Goal: Task Accomplishment & Management: Manage account settings

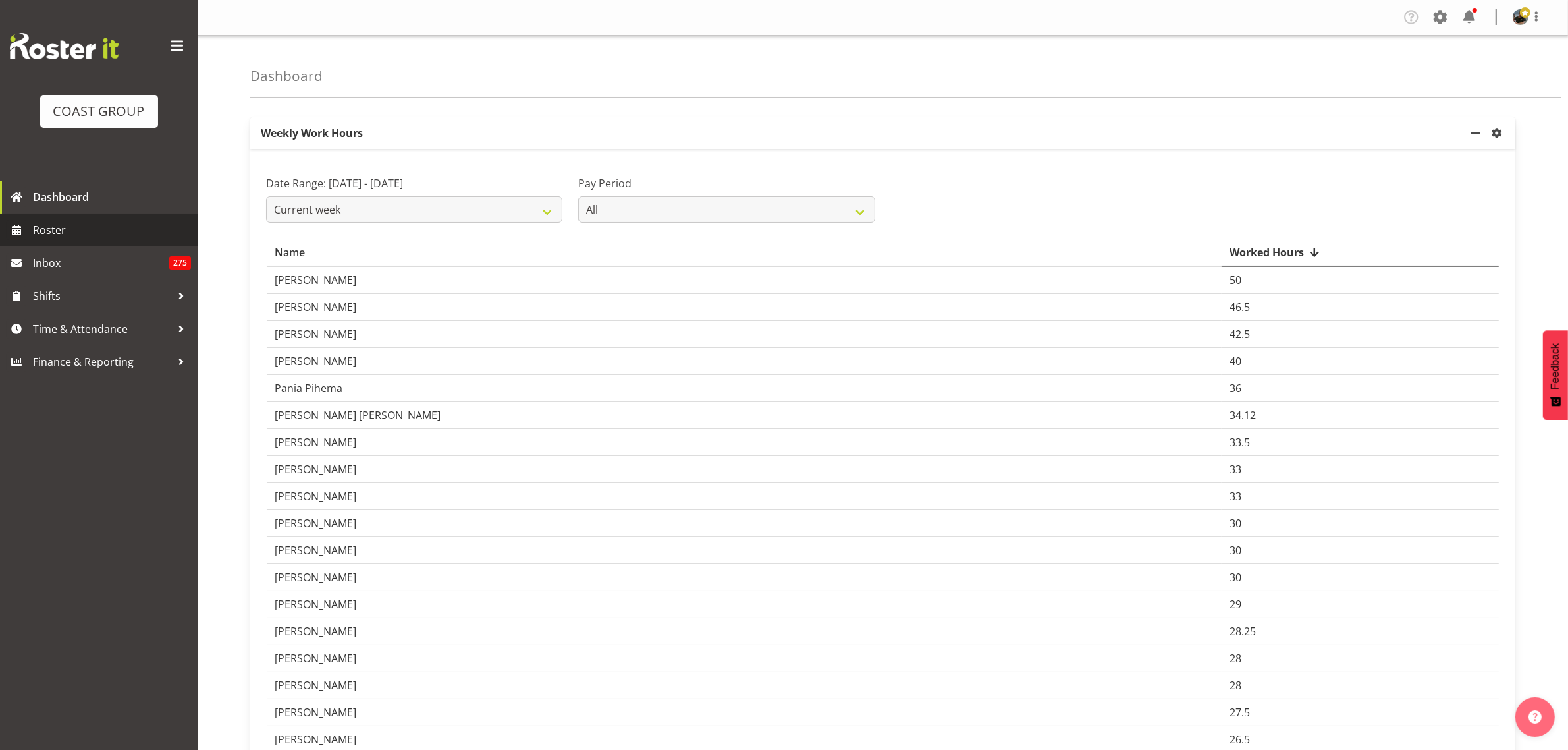
click at [87, 229] on span "Roster" at bounding box center [112, 230] width 158 height 20
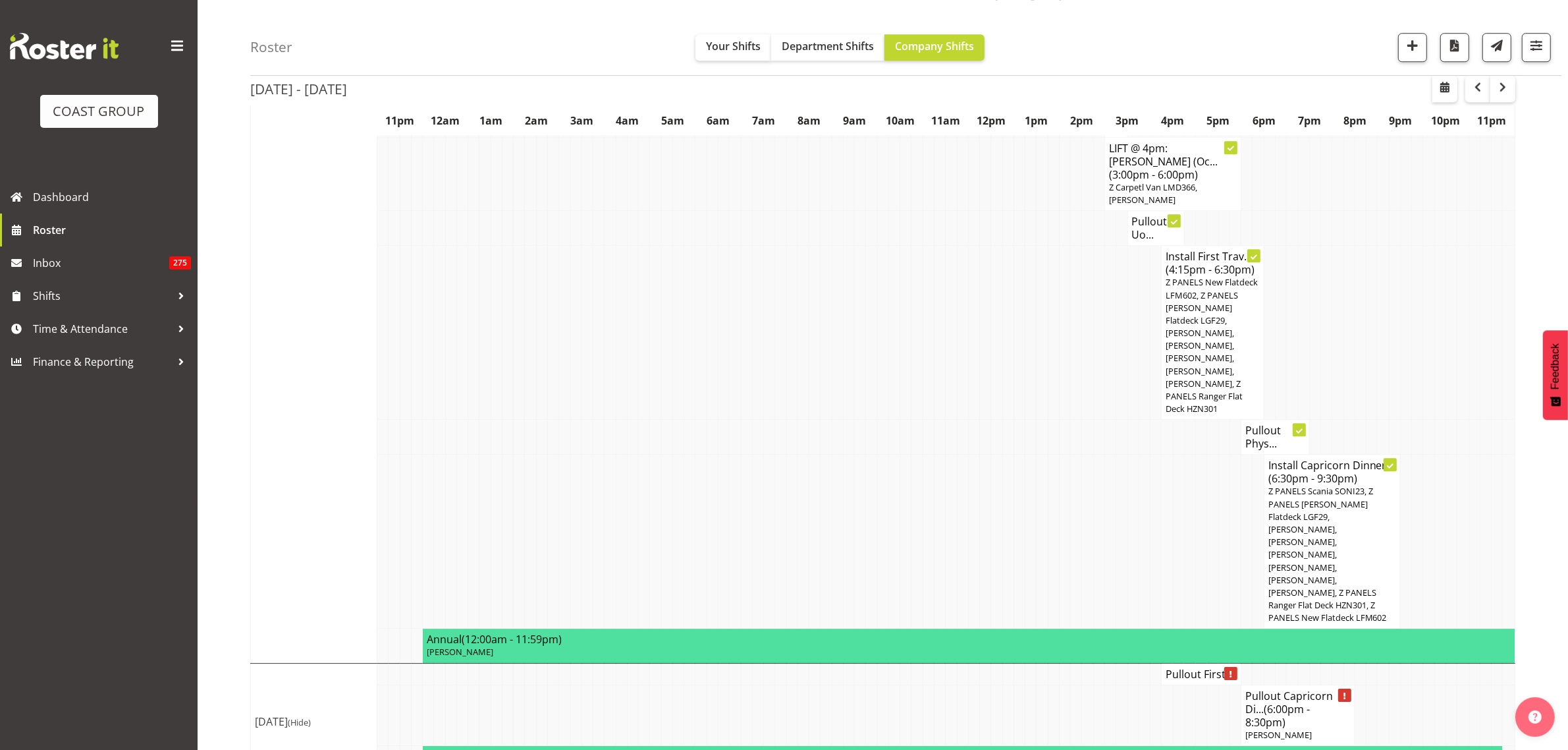
scroll to position [5105, 0]
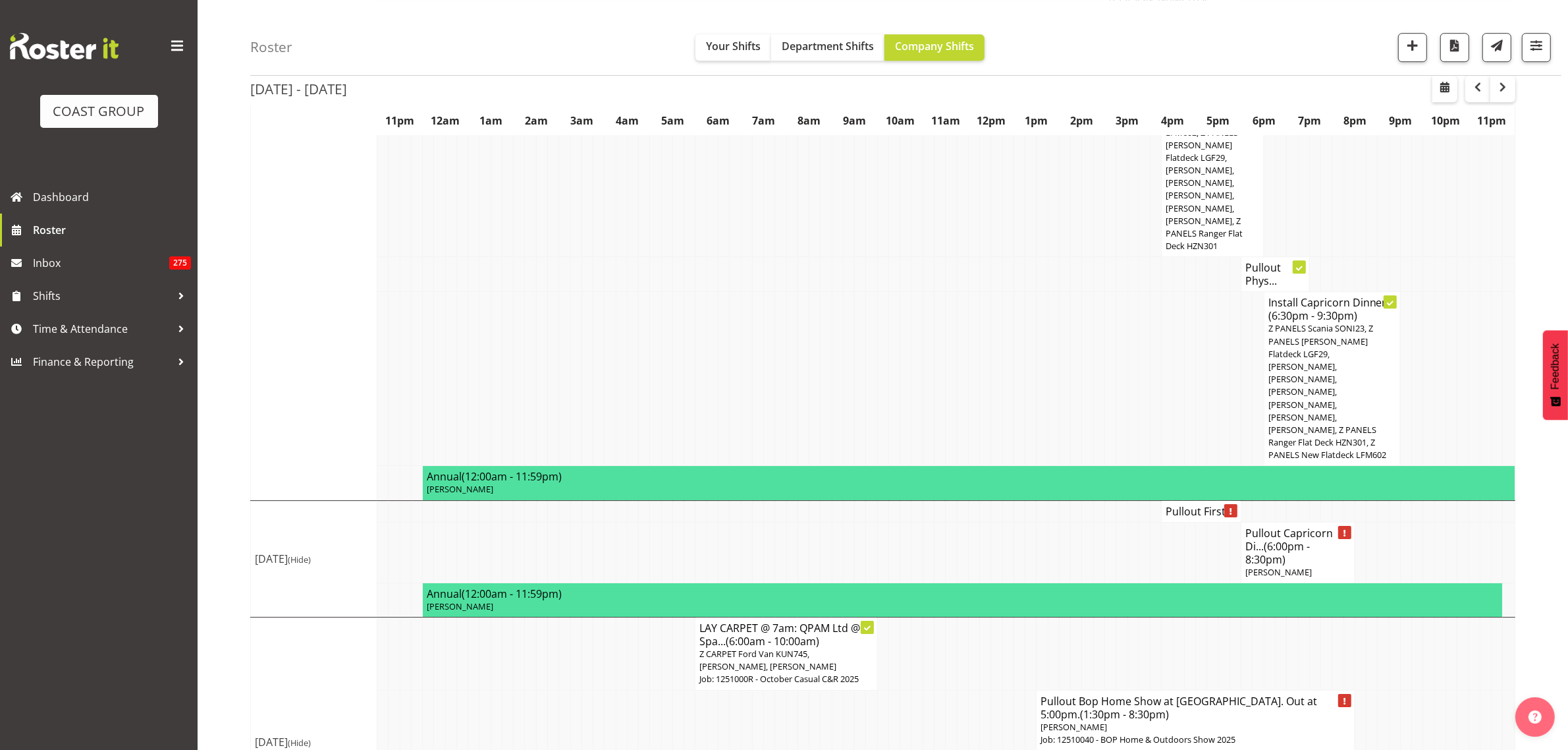
click at [1173, 721] on p "[PERSON_NAME]" at bounding box center [1195, 727] width 309 height 12
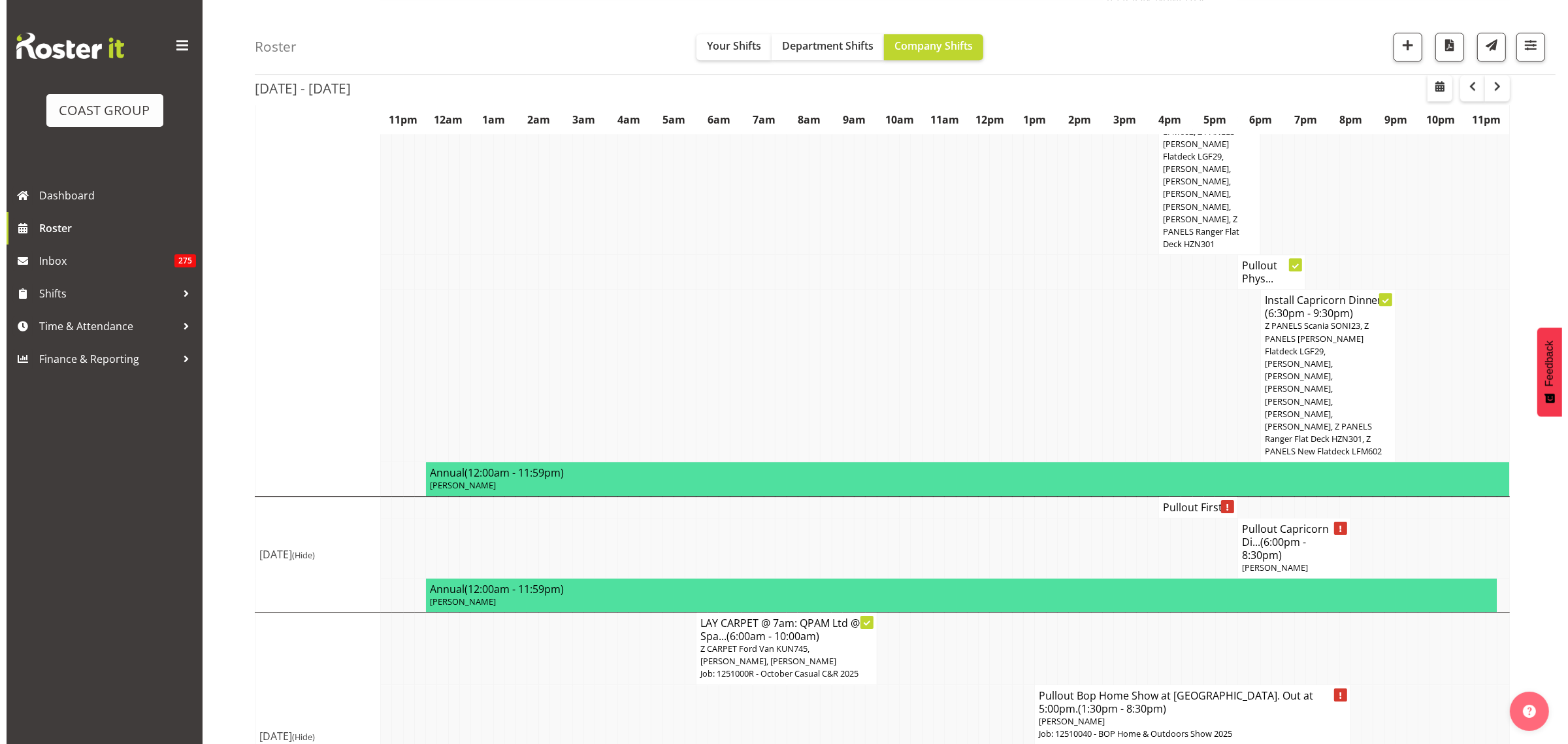
scroll to position [5039, 0]
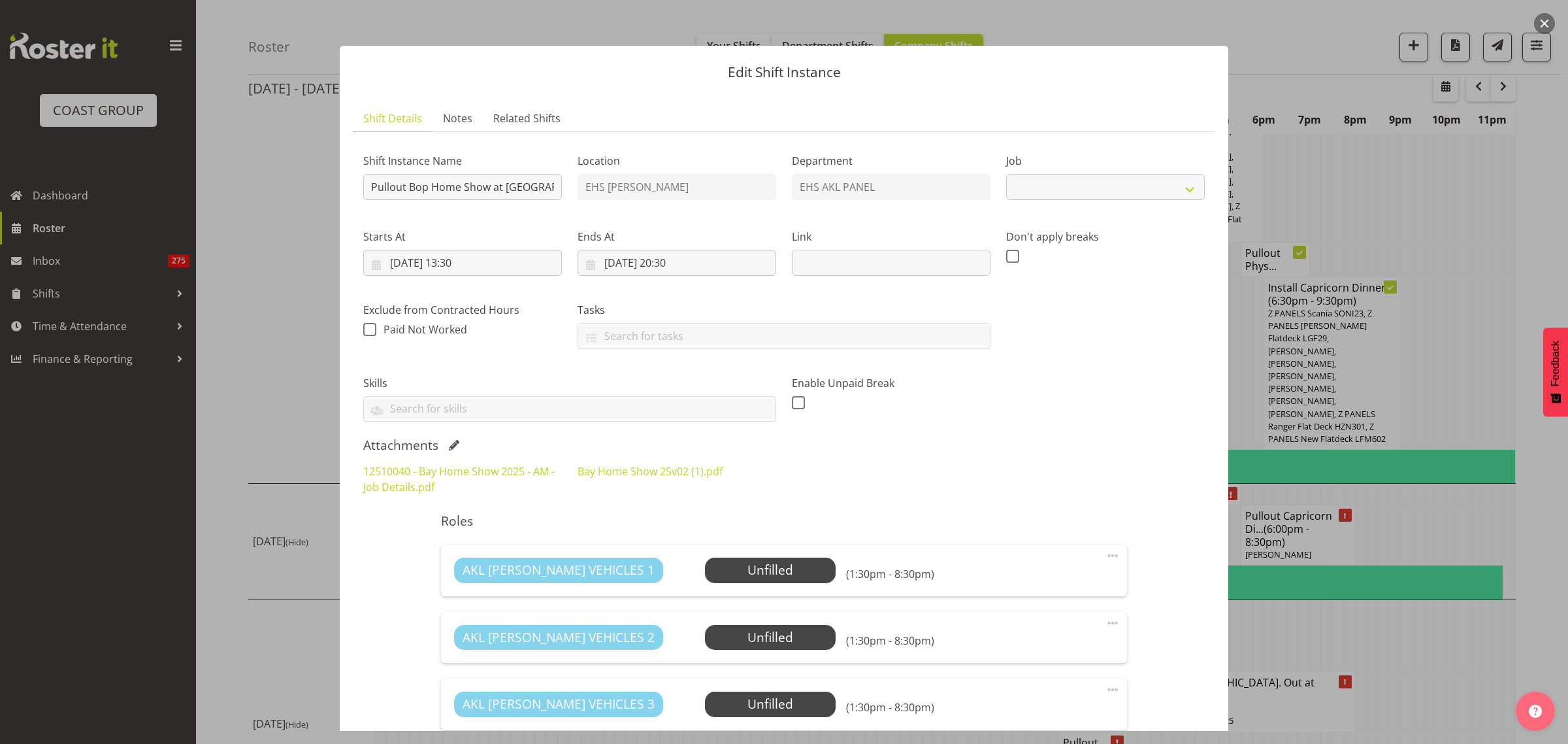
select select "9297"
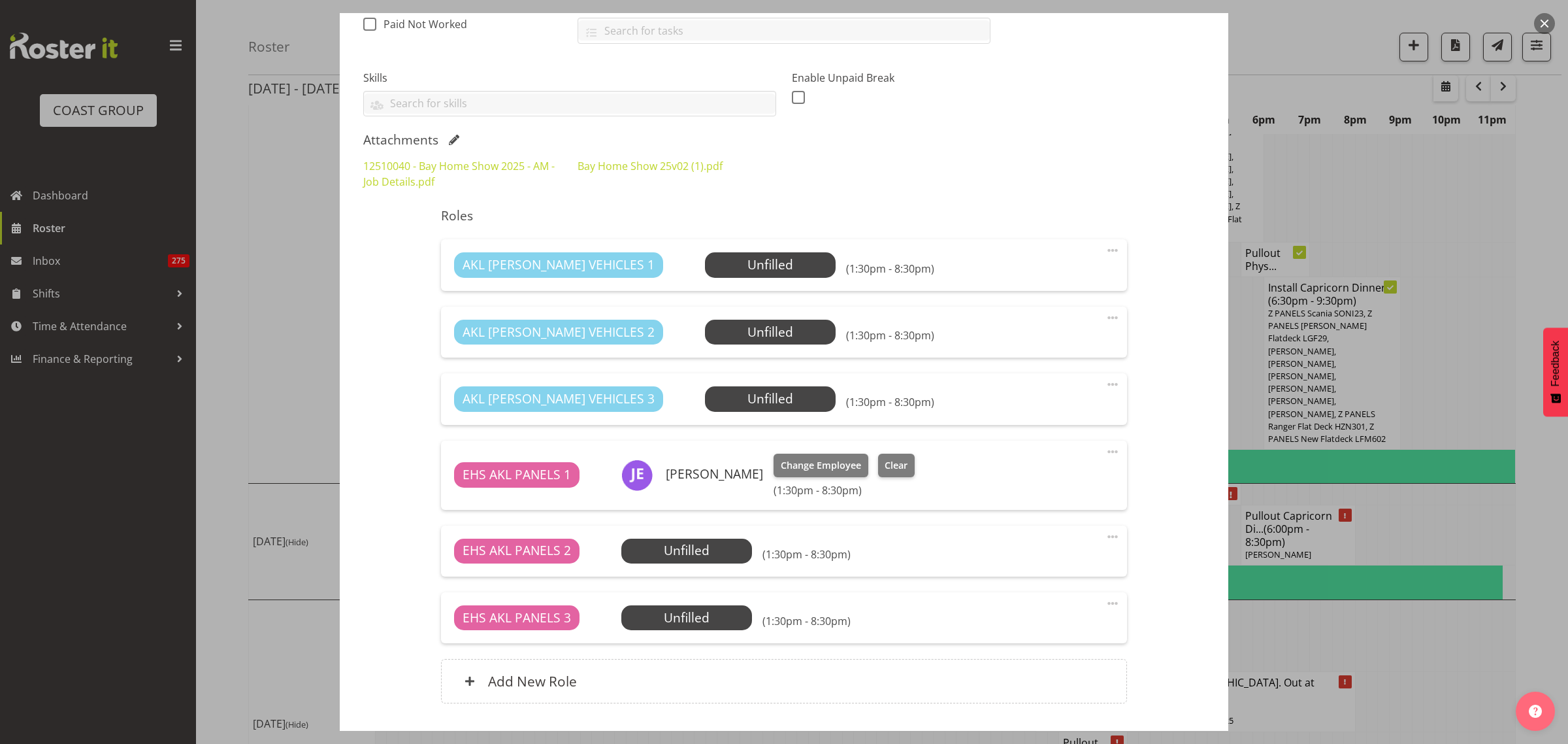
scroll to position [394, 0]
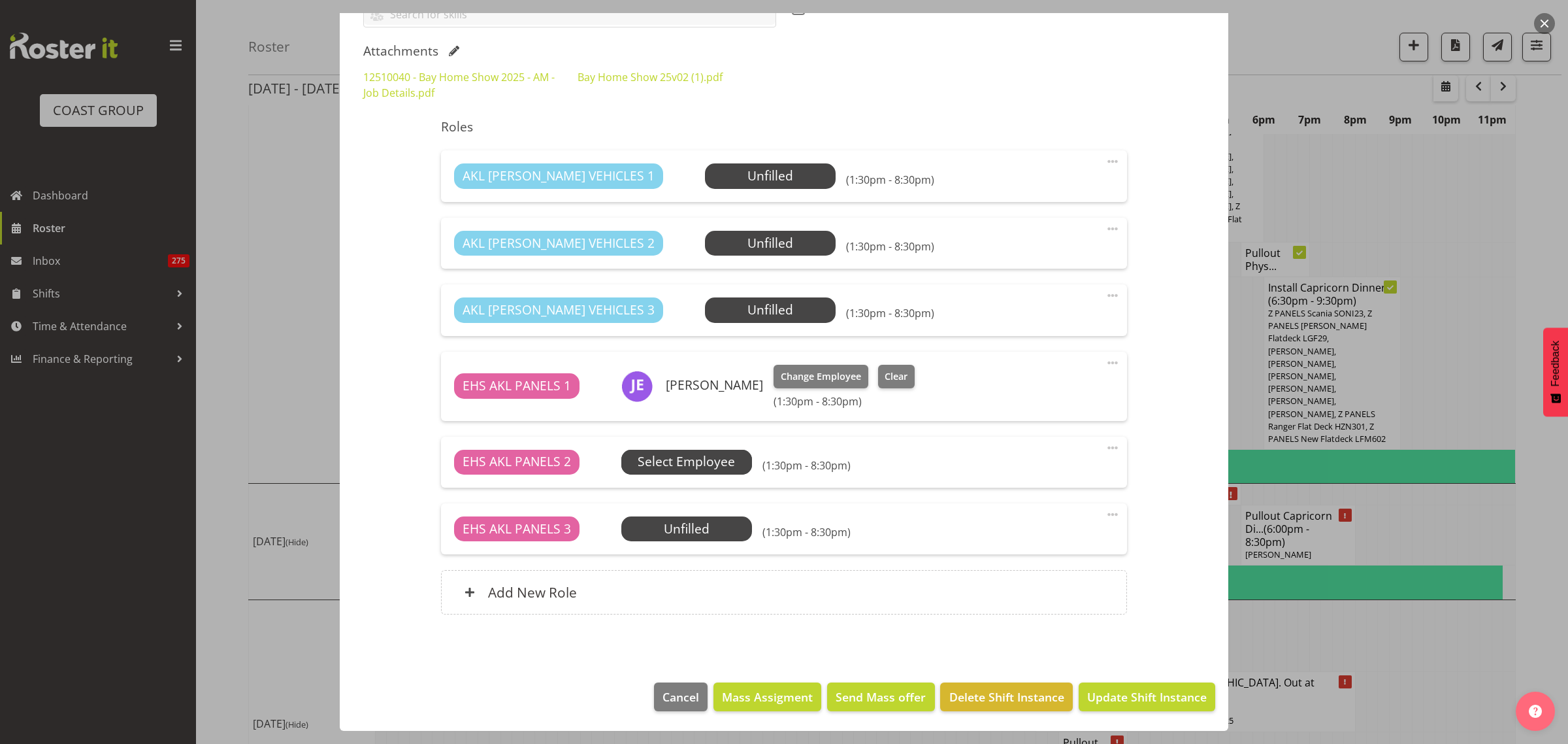
click at [711, 453] on span "Select Employee" at bounding box center [687, 461] width 97 height 19
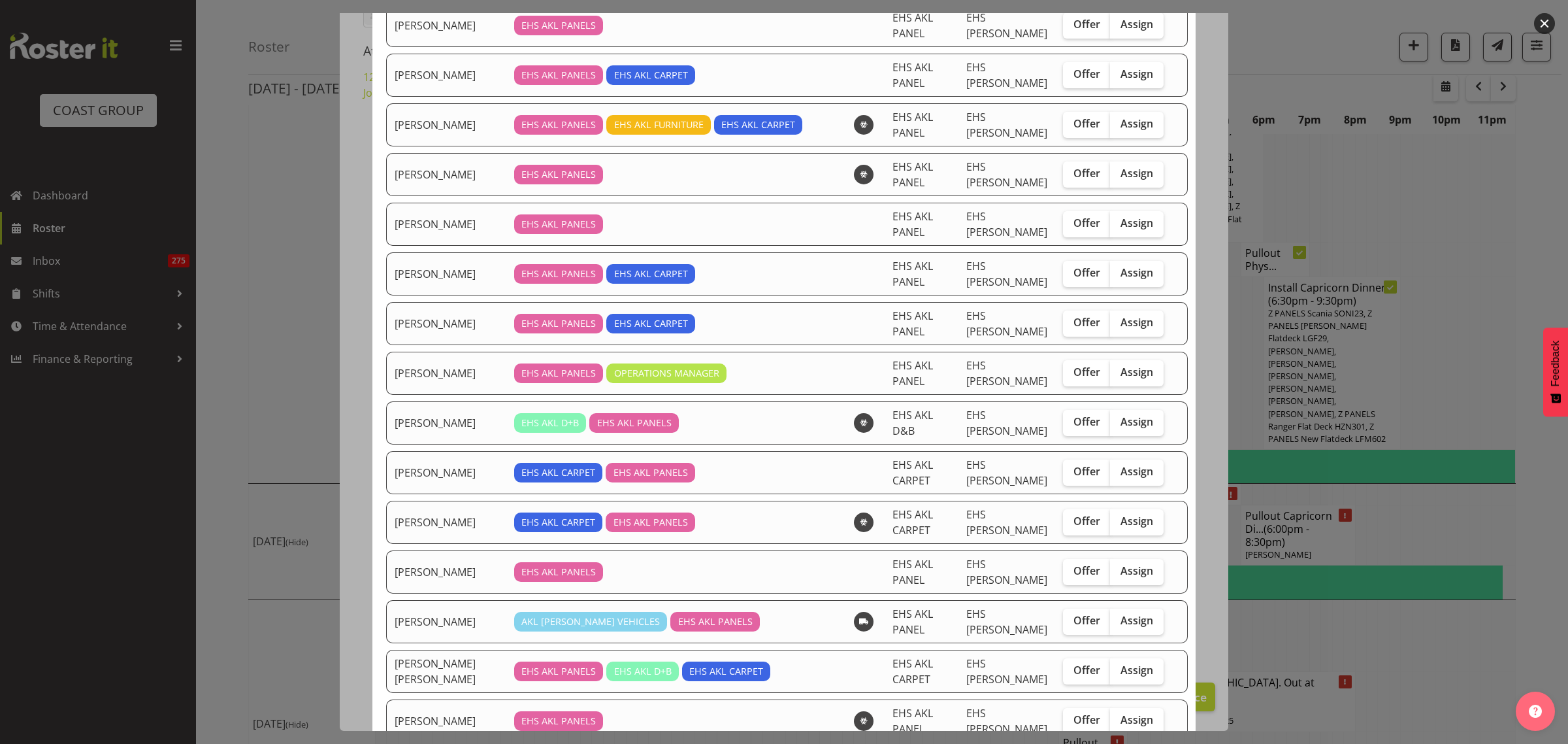
scroll to position [654, 0]
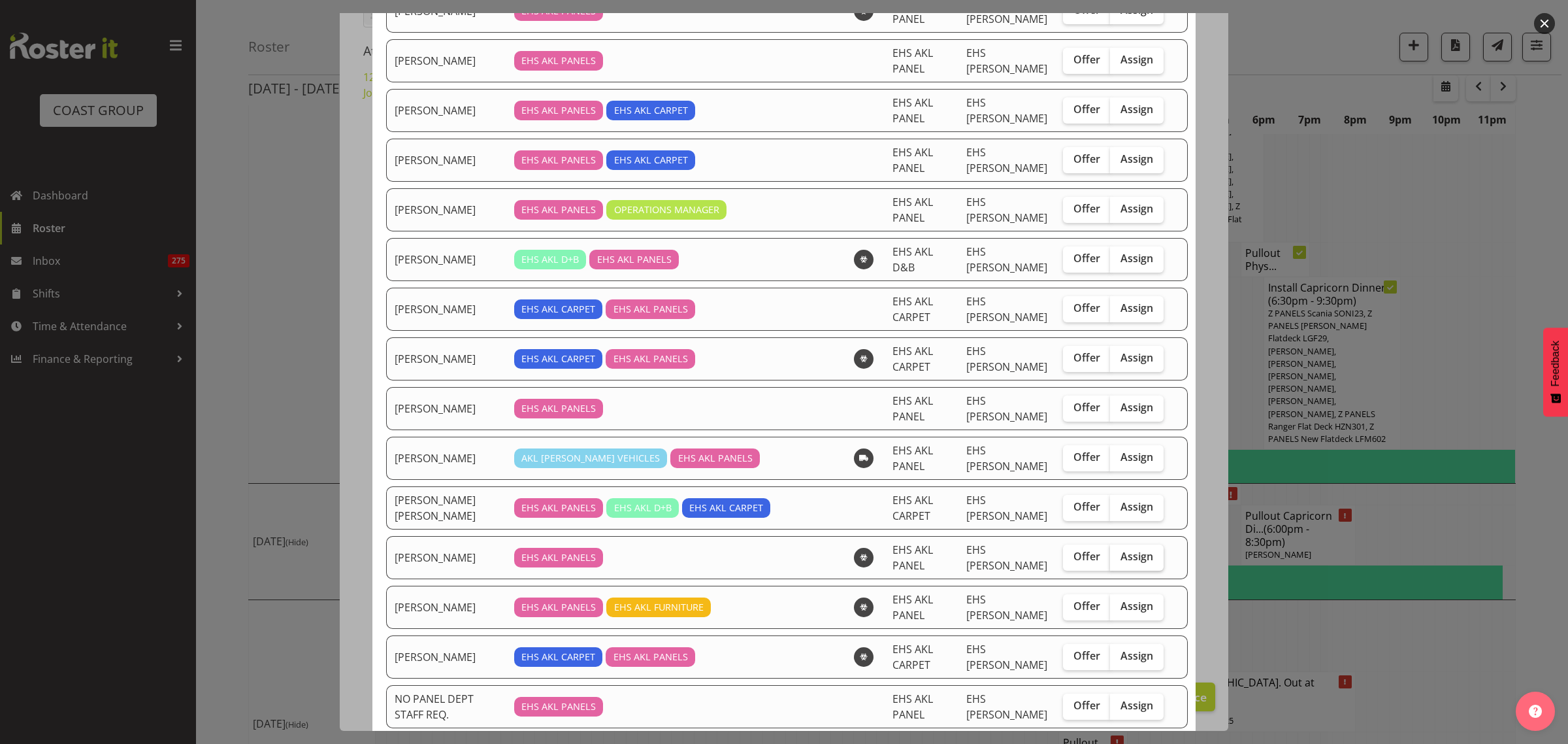
click at [1121, 558] on span "Assign" at bounding box center [1136, 556] width 33 height 13
click at [1113, 558] on input "Assign" at bounding box center [1114, 556] width 8 height 8
checkbox input "true"
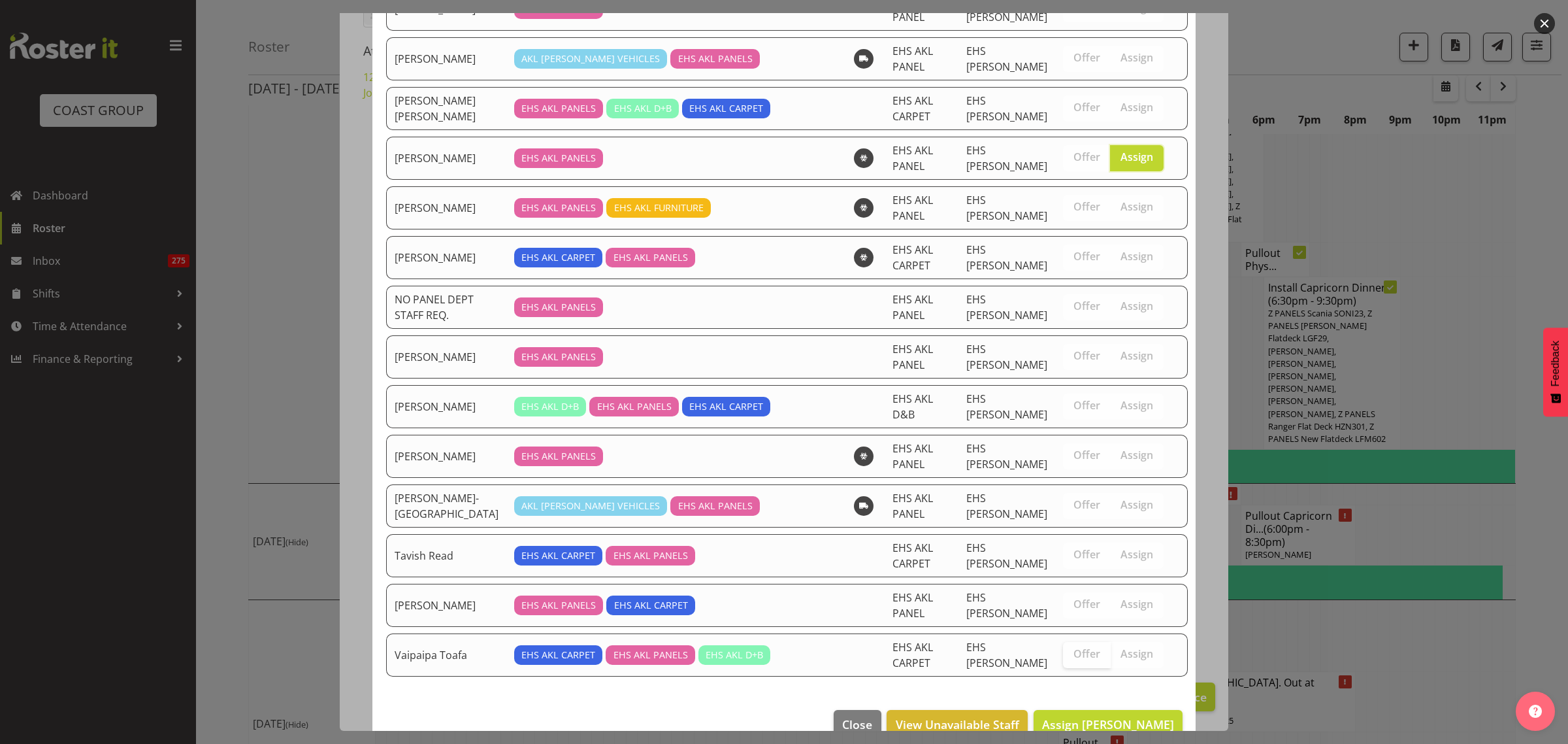
scroll to position [1089, 0]
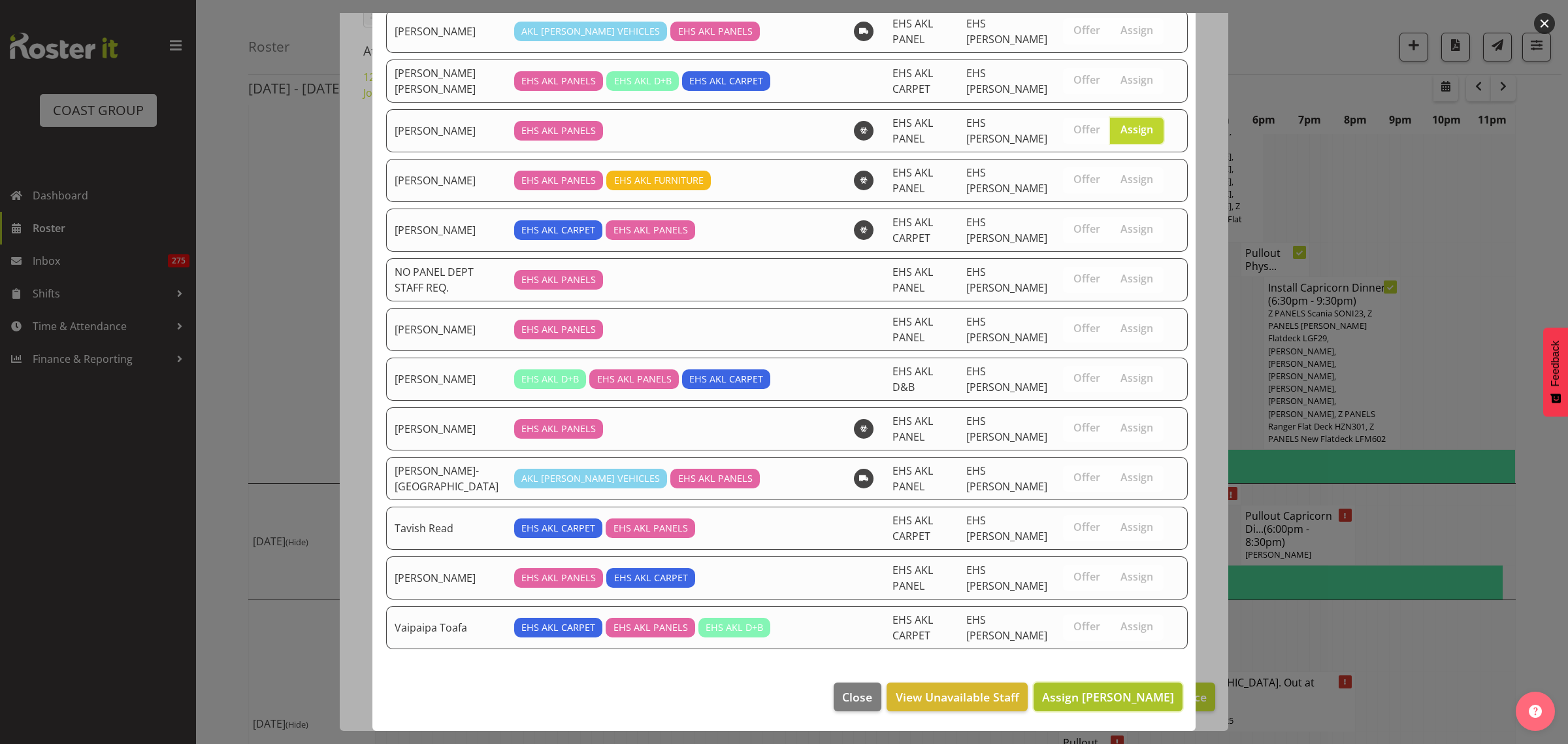
click at [1090, 703] on span "Assign [PERSON_NAME]" at bounding box center [1108, 697] width 132 height 16
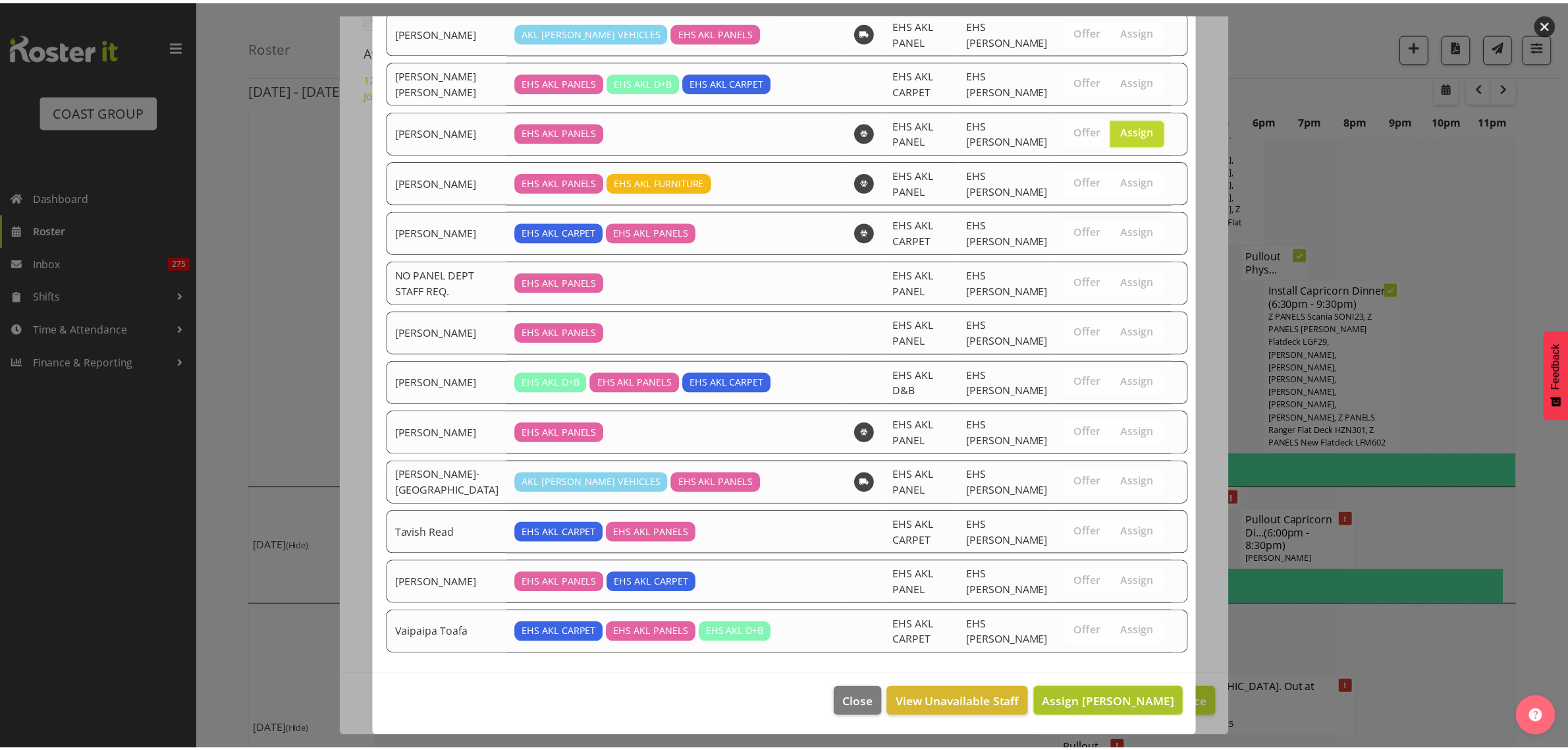
scroll to position [5091, 0]
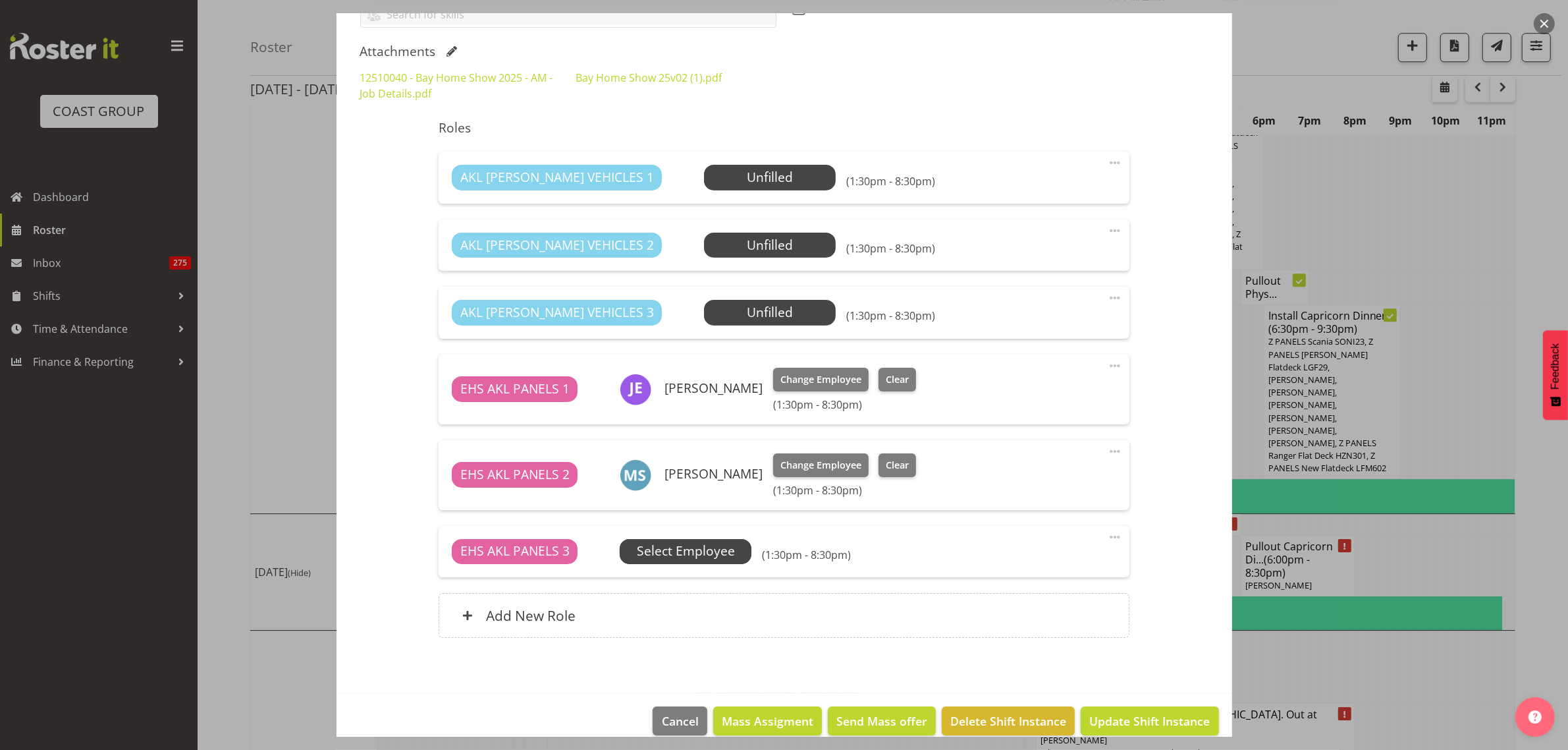
click at [719, 549] on span "Select Employee" at bounding box center [686, 551] width 98 height 19
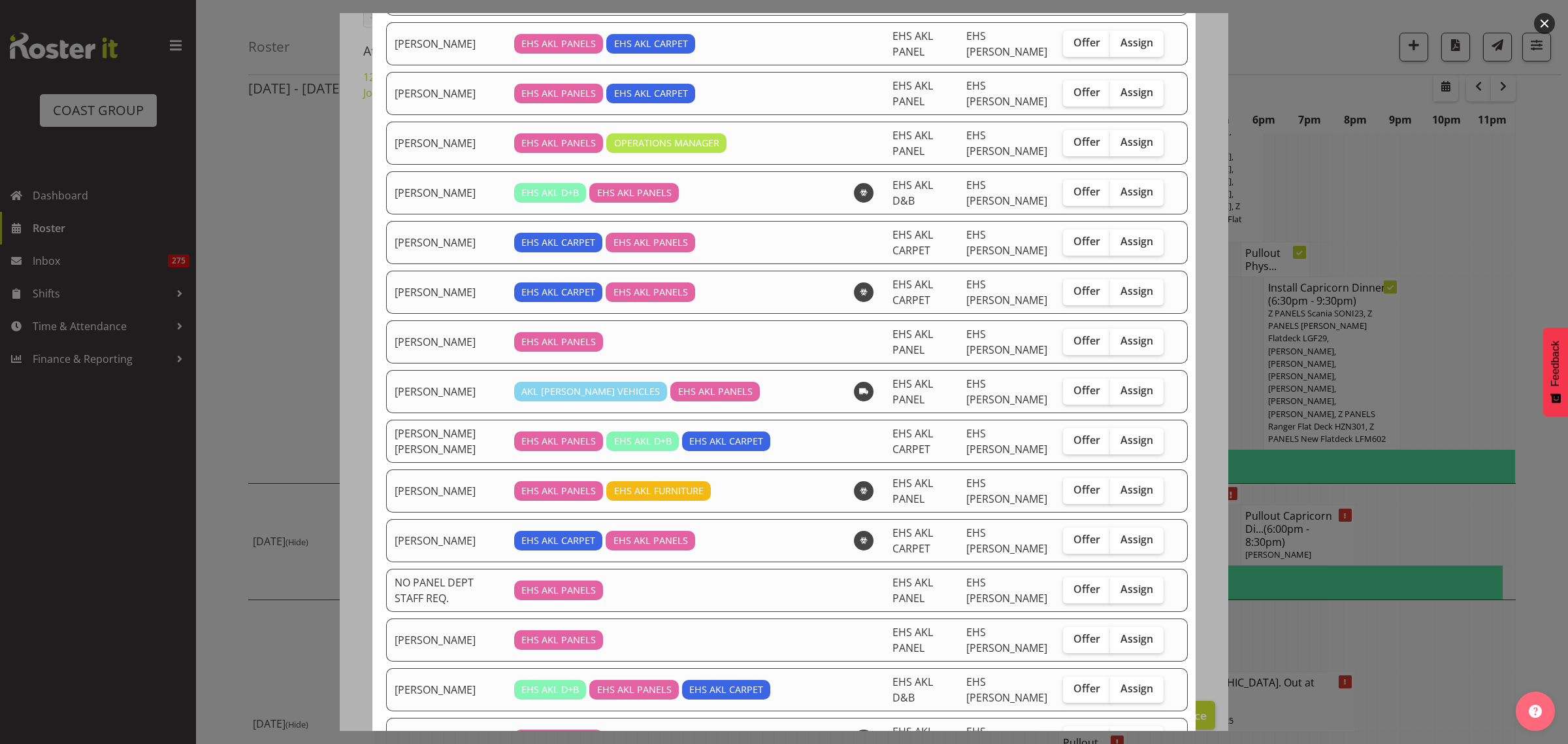
scroll to position [736, 0]
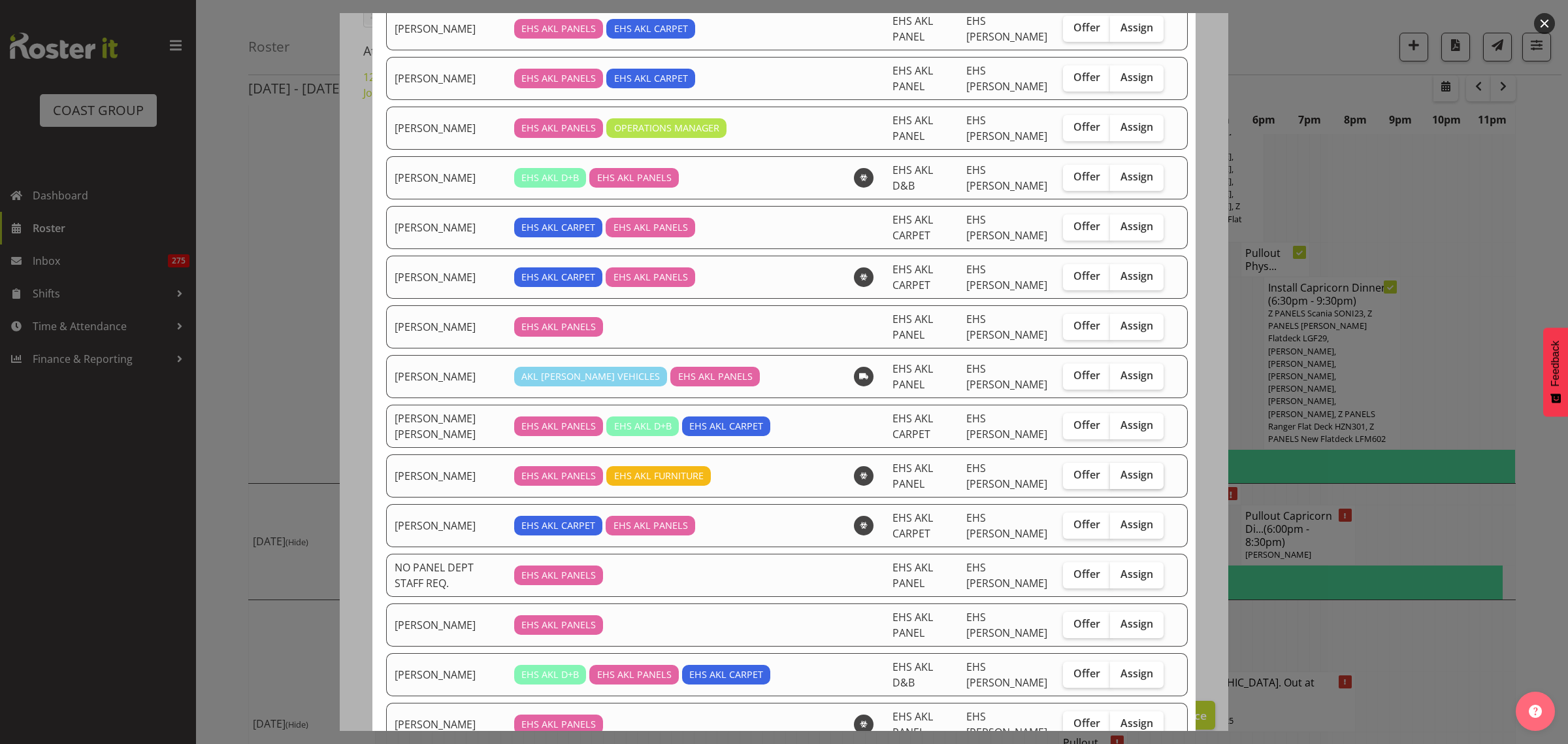
click at [1130, 489] on label "Assign" at bounding box center [1136, 476] width 54 height 26
click at [1119, 480] on input "Assign" at bounding box center [1114, 474] width 8 height 8
checkbox input "true"
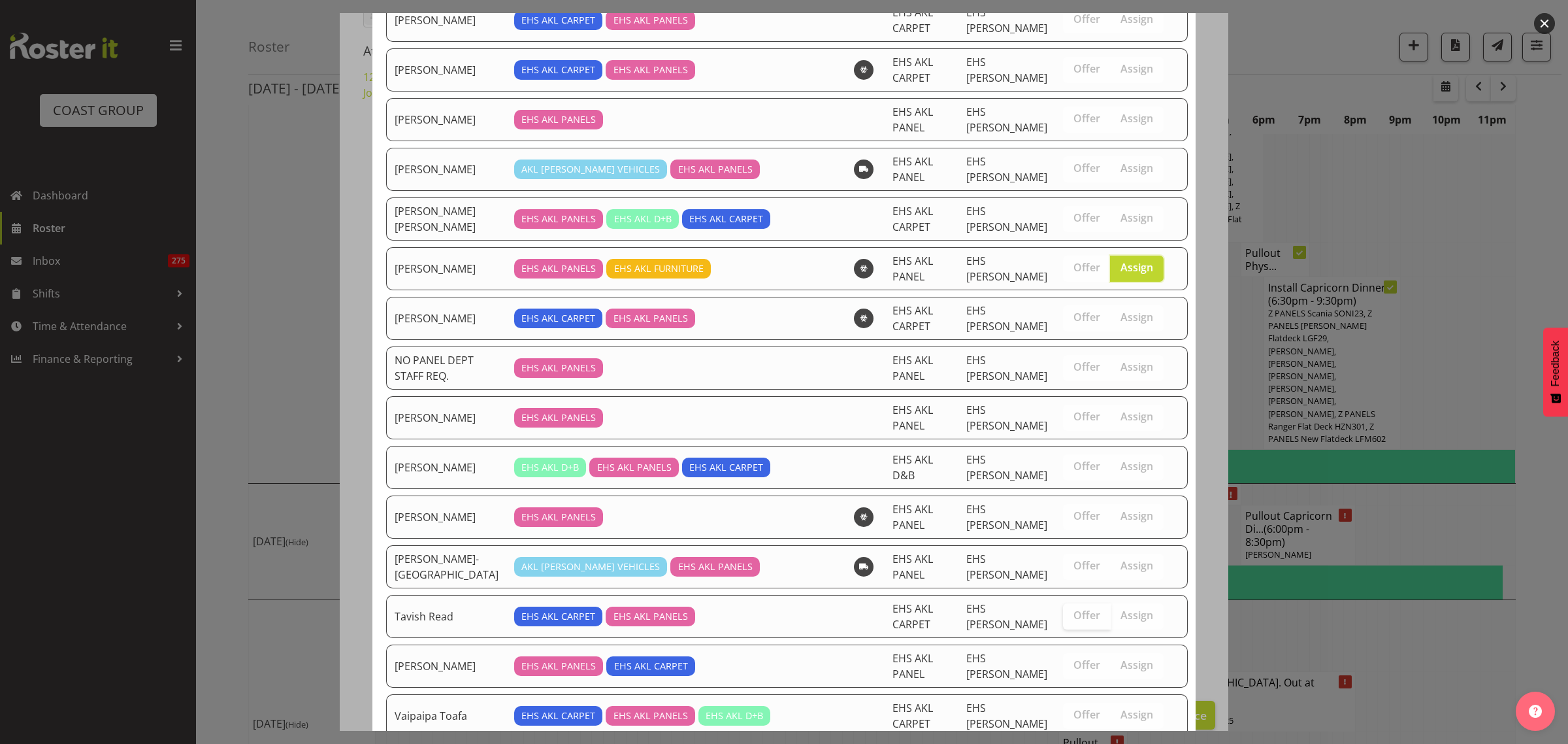
scroll to position [1040, 0]
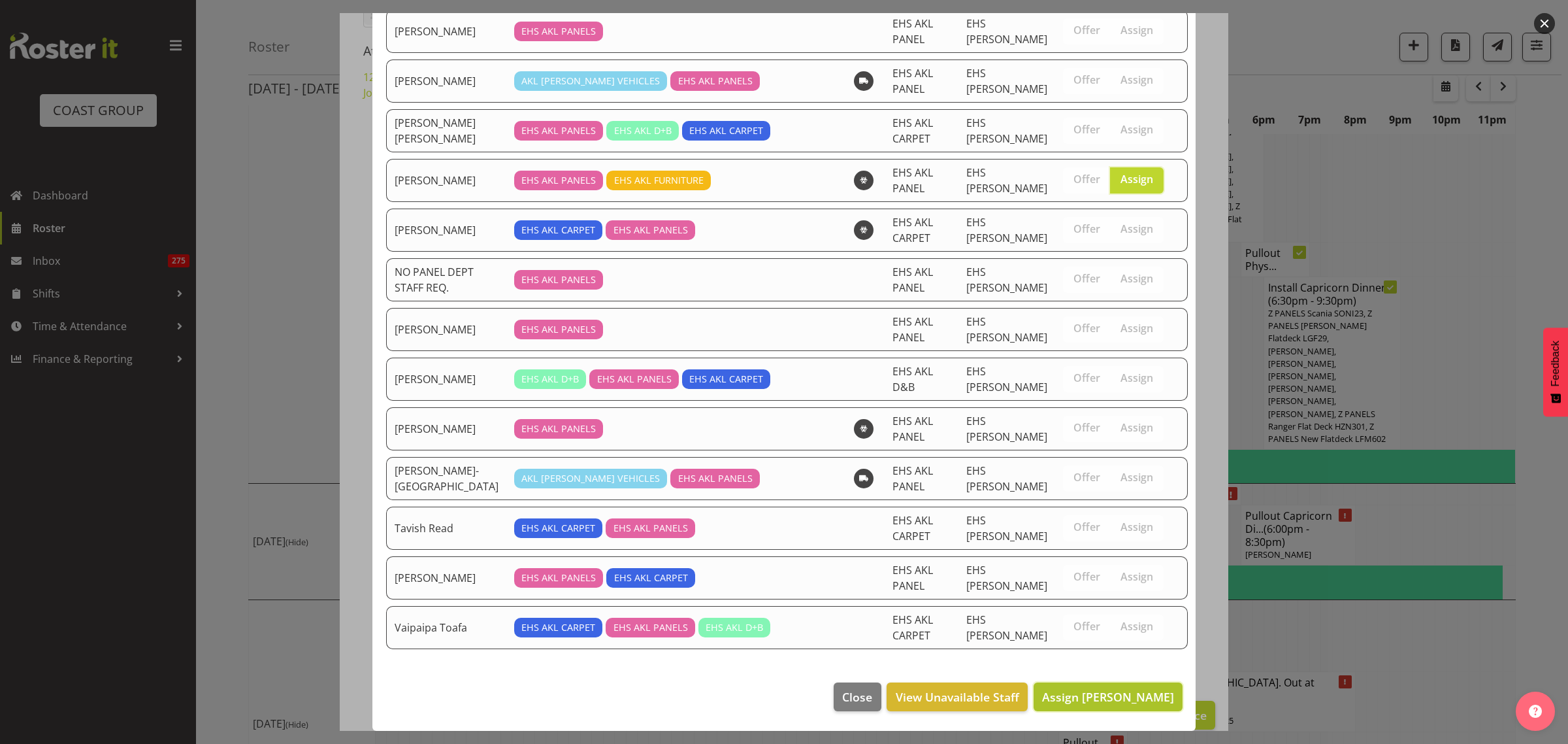
click at [1060, 700] on span "Assign [PERSON_NAME]" at bounding box center [1108, 697] width 132 height 16
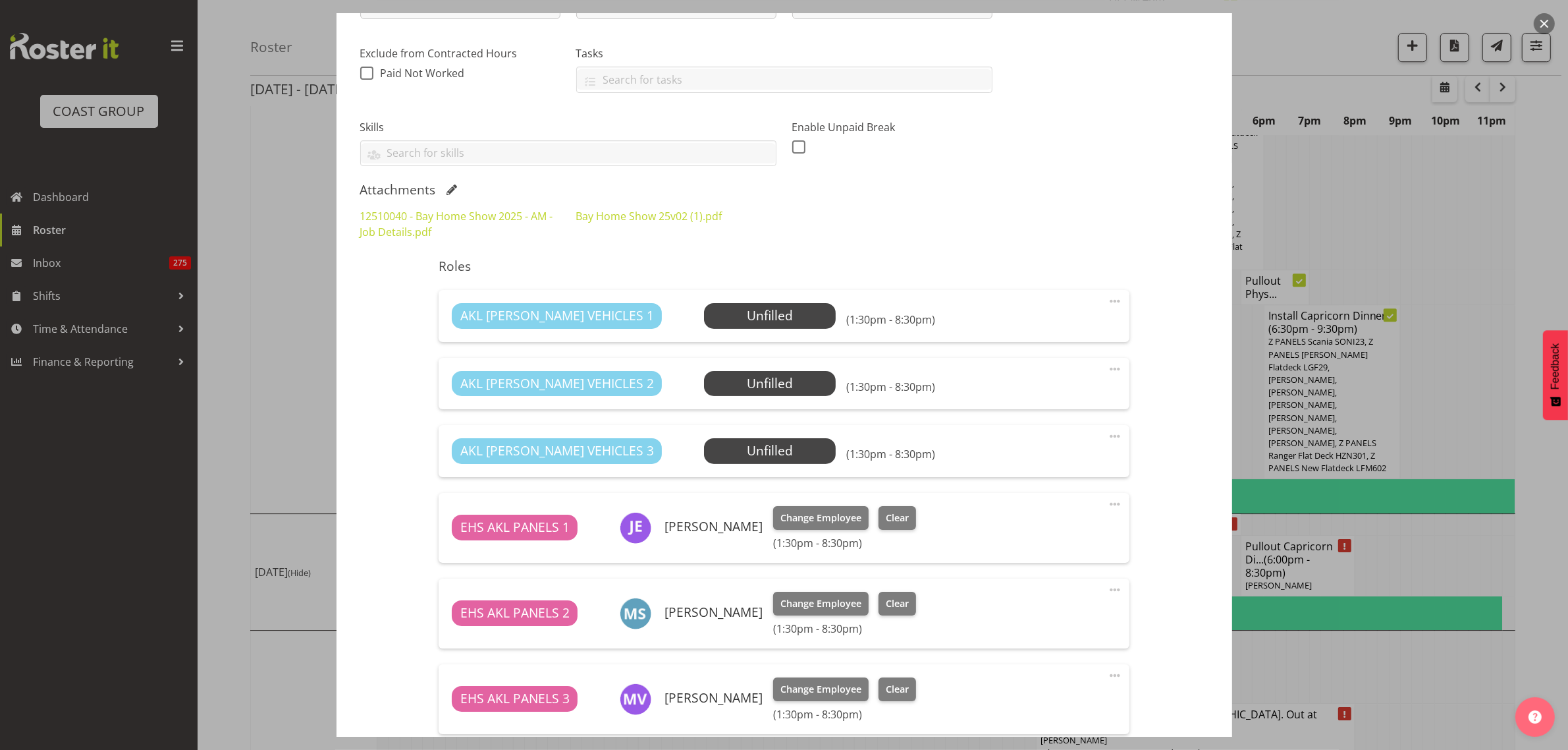
scroll to position [21, 0]
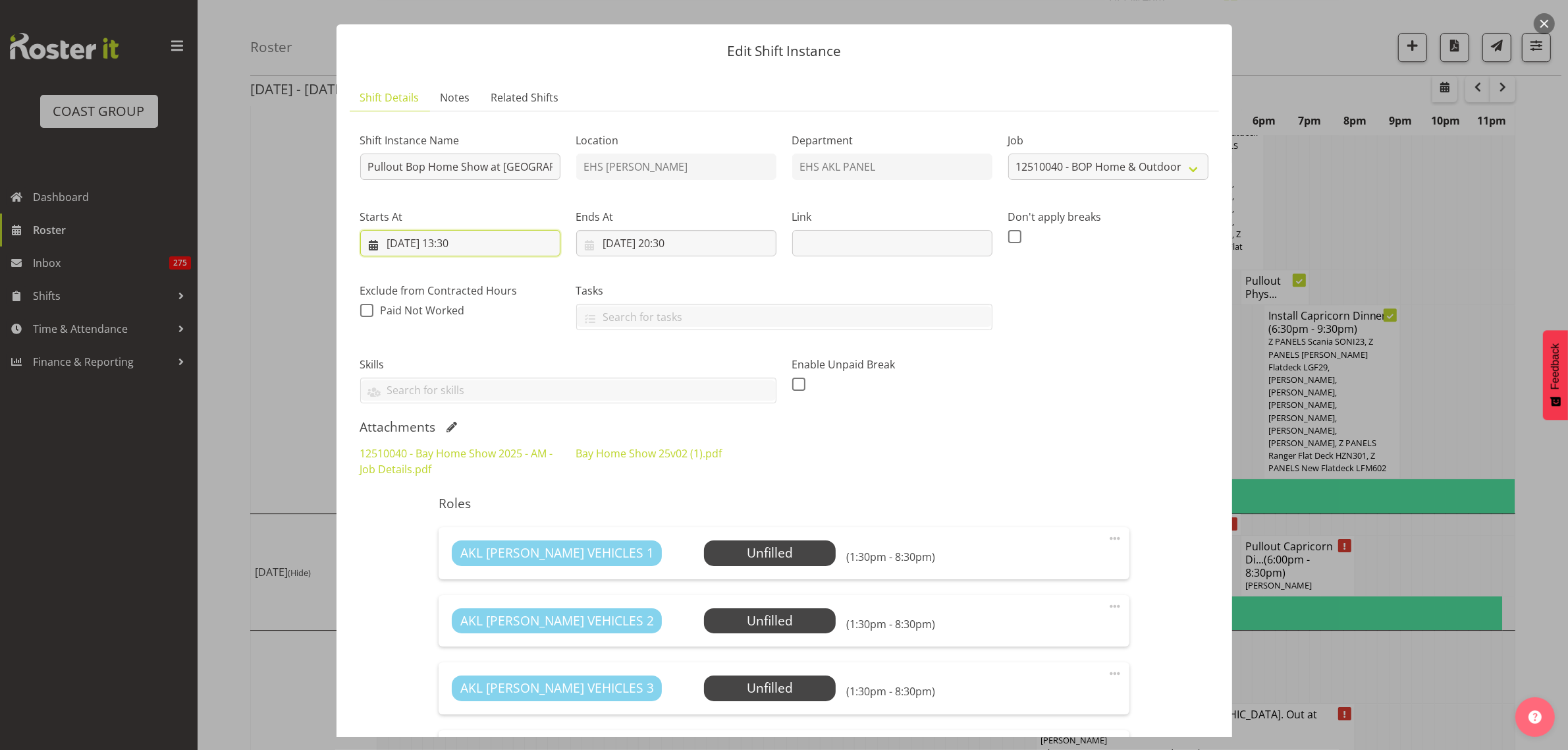
click at [519, 244] on input "[DATE] 13:30" at bounding box center [460, 243] width 200 height 26
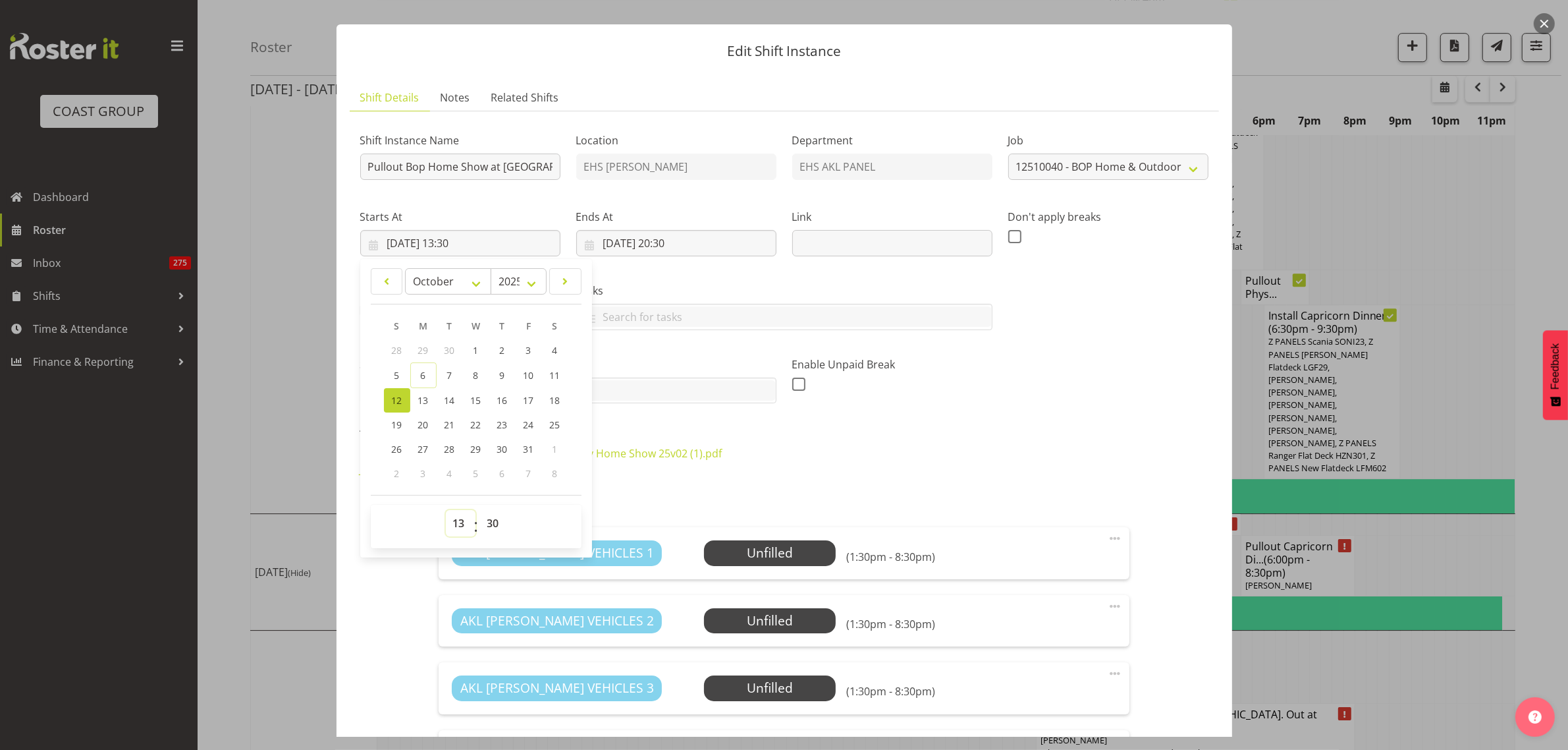
click at [456, 521] on select "00 01 02 03 04 05 06 07 08 09 10 11 12 13 14 15 16 17 18 19 20 21 22 23" at bounding box center [460, 523] width 30 height 26
select select "12"
click at [446, 510] on select "00 01 02 03 04 05 06 07 08 09 10 11 12 13 14 15 16 17 18 19 20 21 22 23" at bounding box center [460, 523] width 30 height 26
type input "[DATE] 12:30"
click at [966, 403] on div "Enable Unpaid Break" at bounding box center [892, 375] width 216 height 74
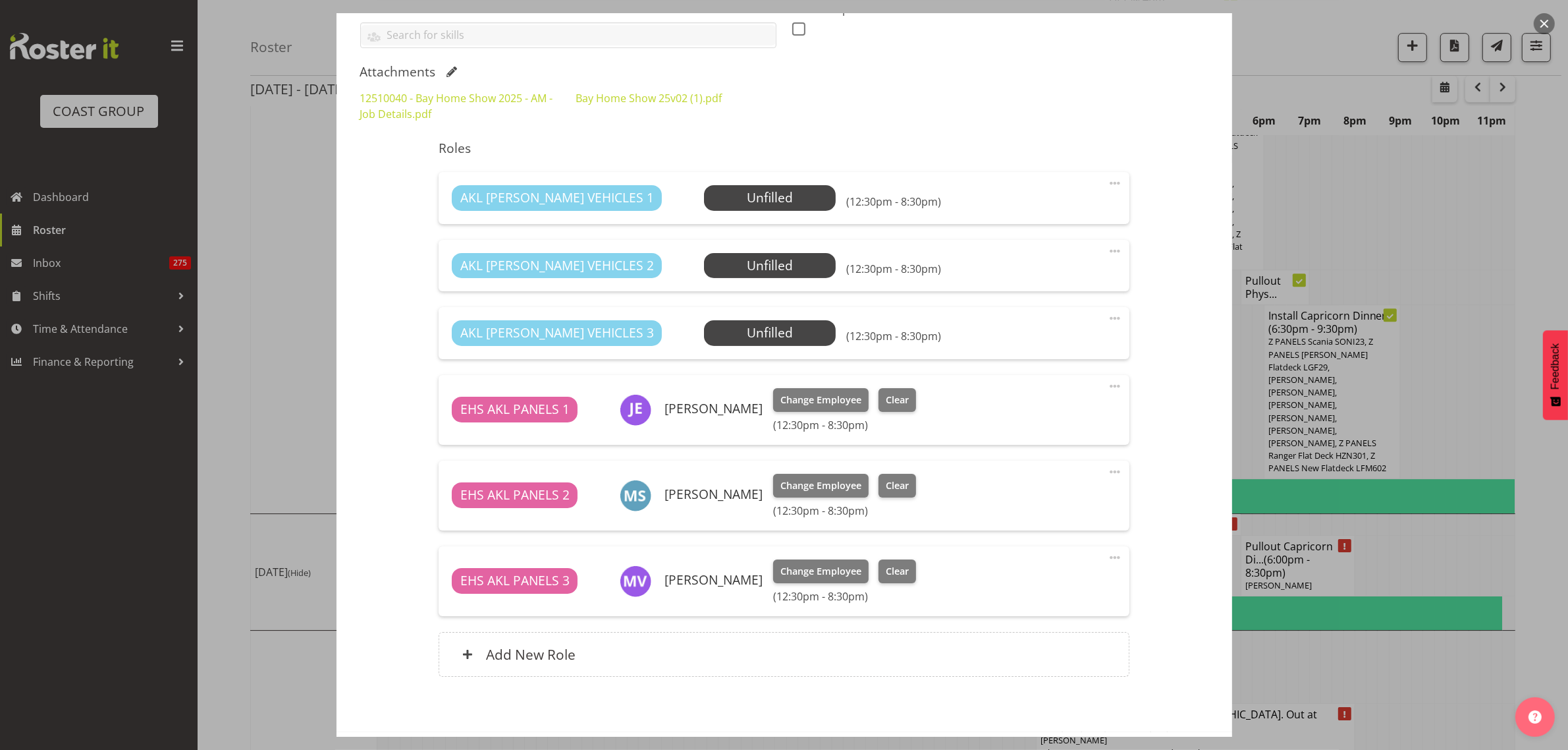
scroll to position [351, 0]
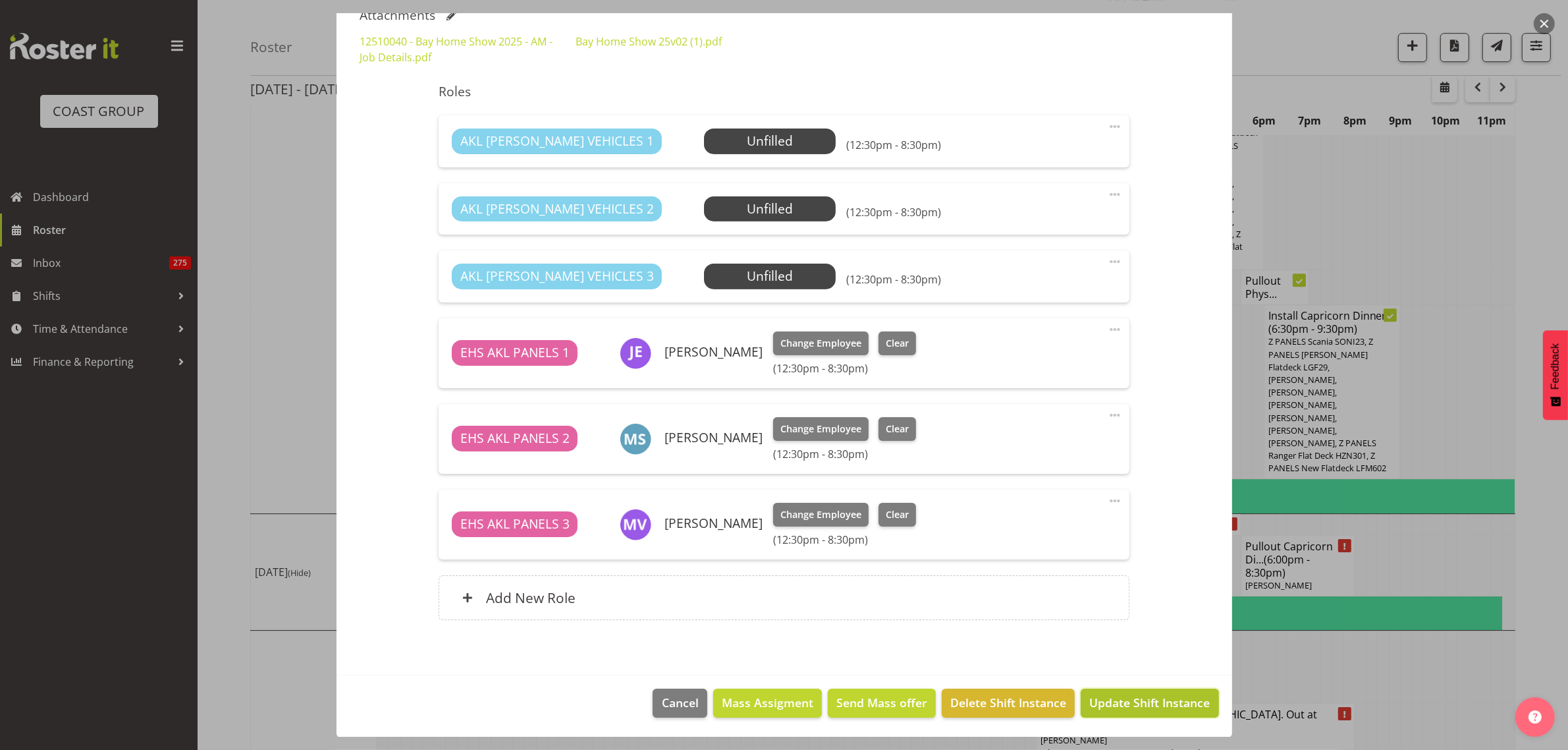
click at [1110, 705] on span "Update Shift Instance" at bounding box center [1149, 703] width 120 height 17
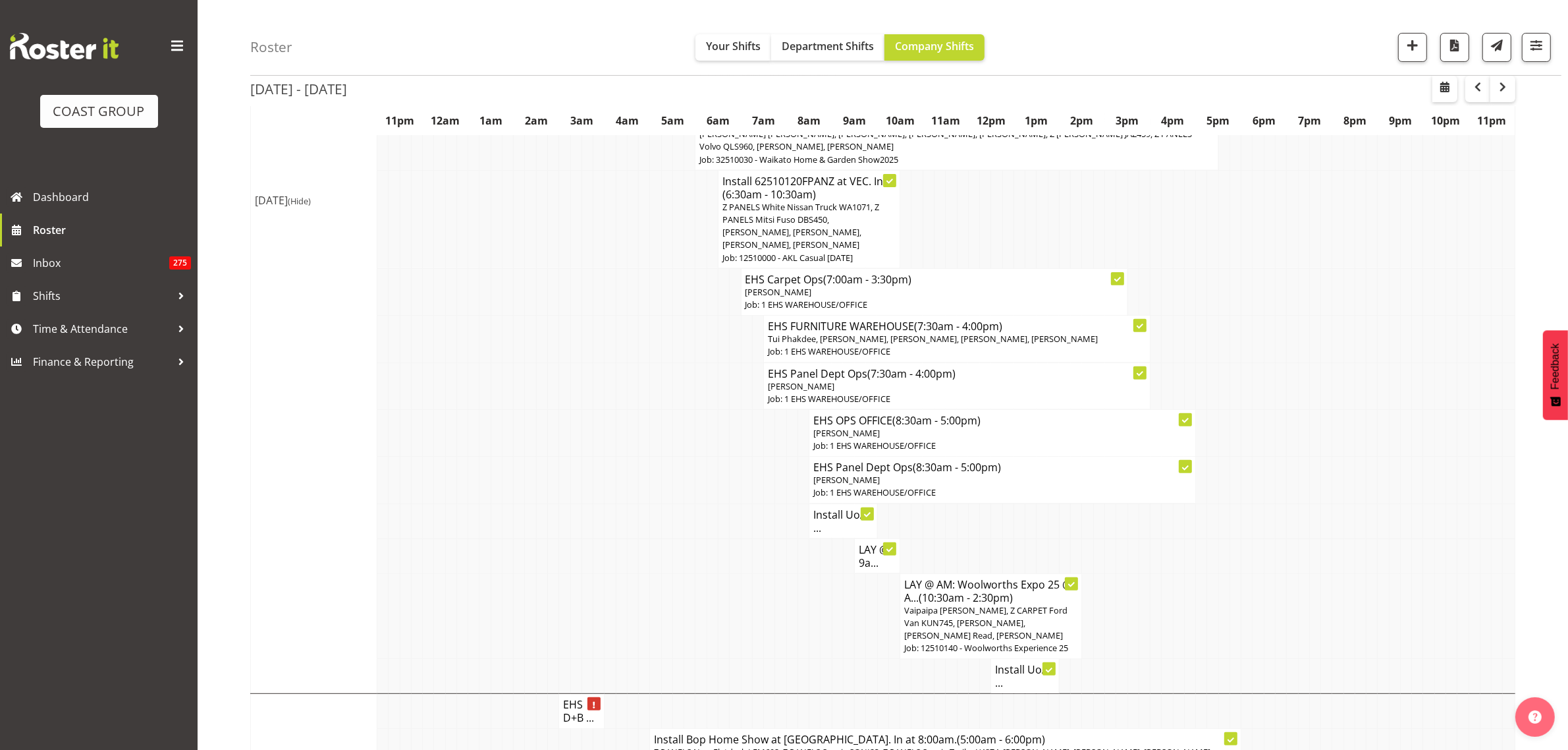
scroll to position [329, 0]
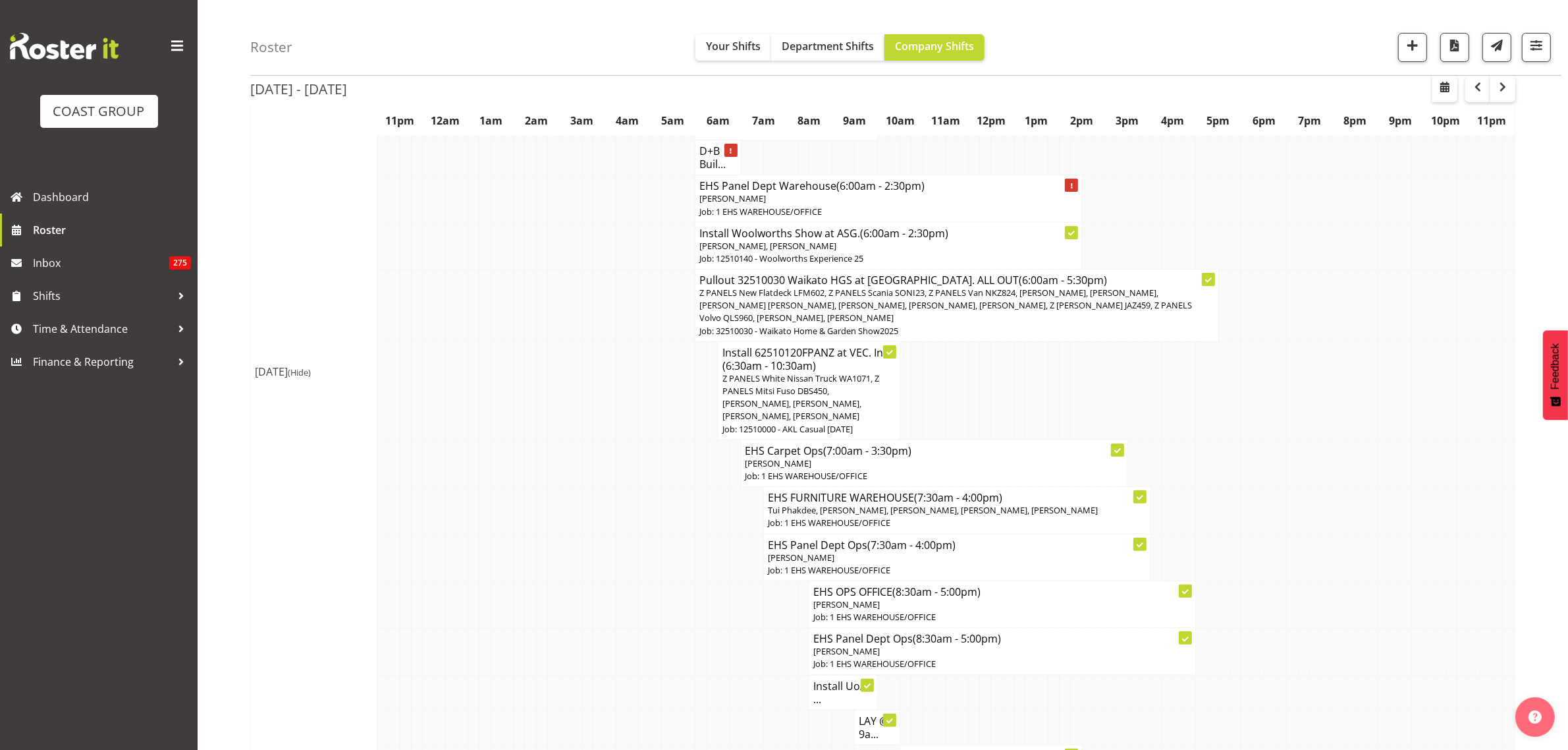
click at [973, 318] on span "Z PANELS New Flatdeck LFM602, Z PANELS Scania SONI23, Z PANELS Van NKZ824, [PER…" at bounding box center [945, 305] width 492 height 37
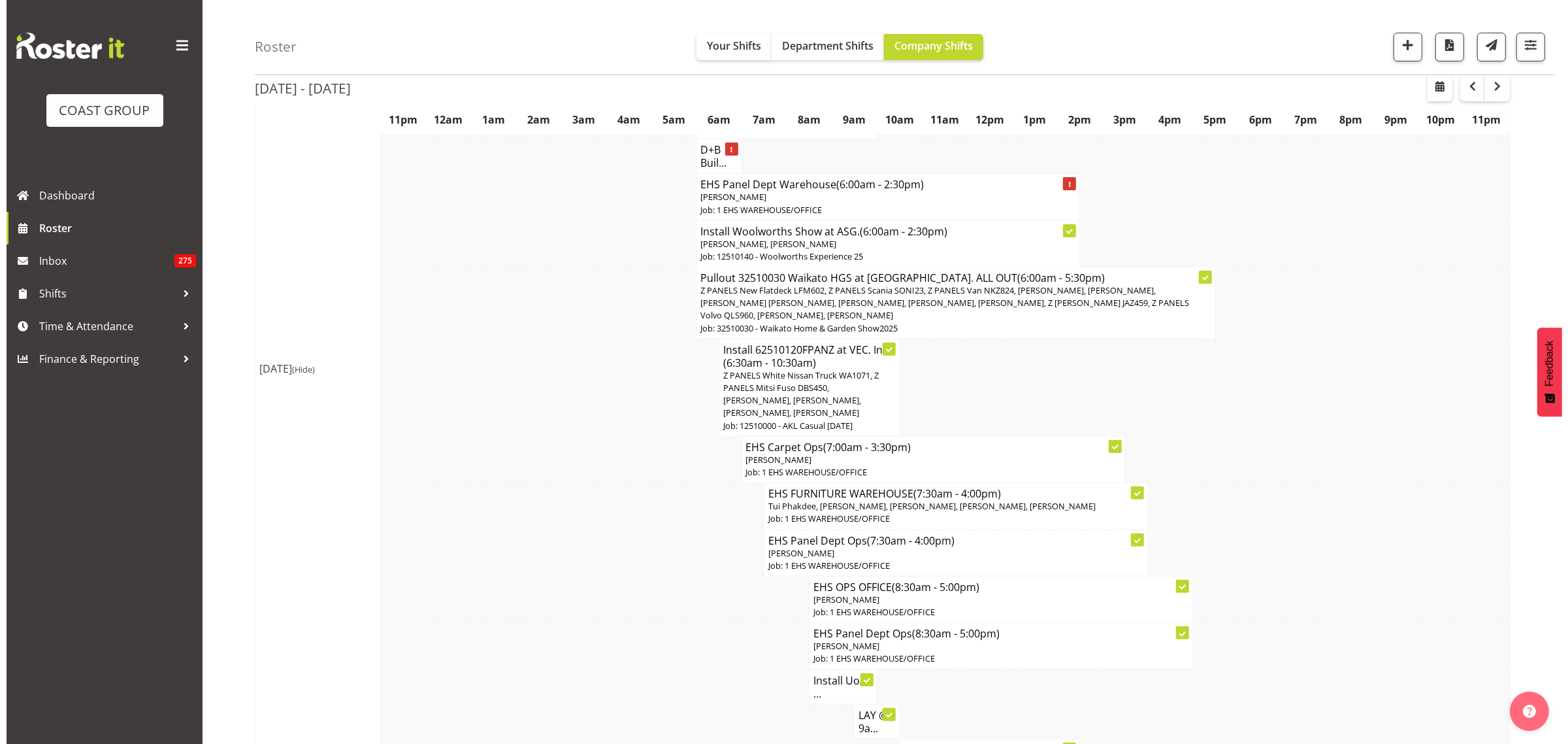
scroll to position [321, 0]
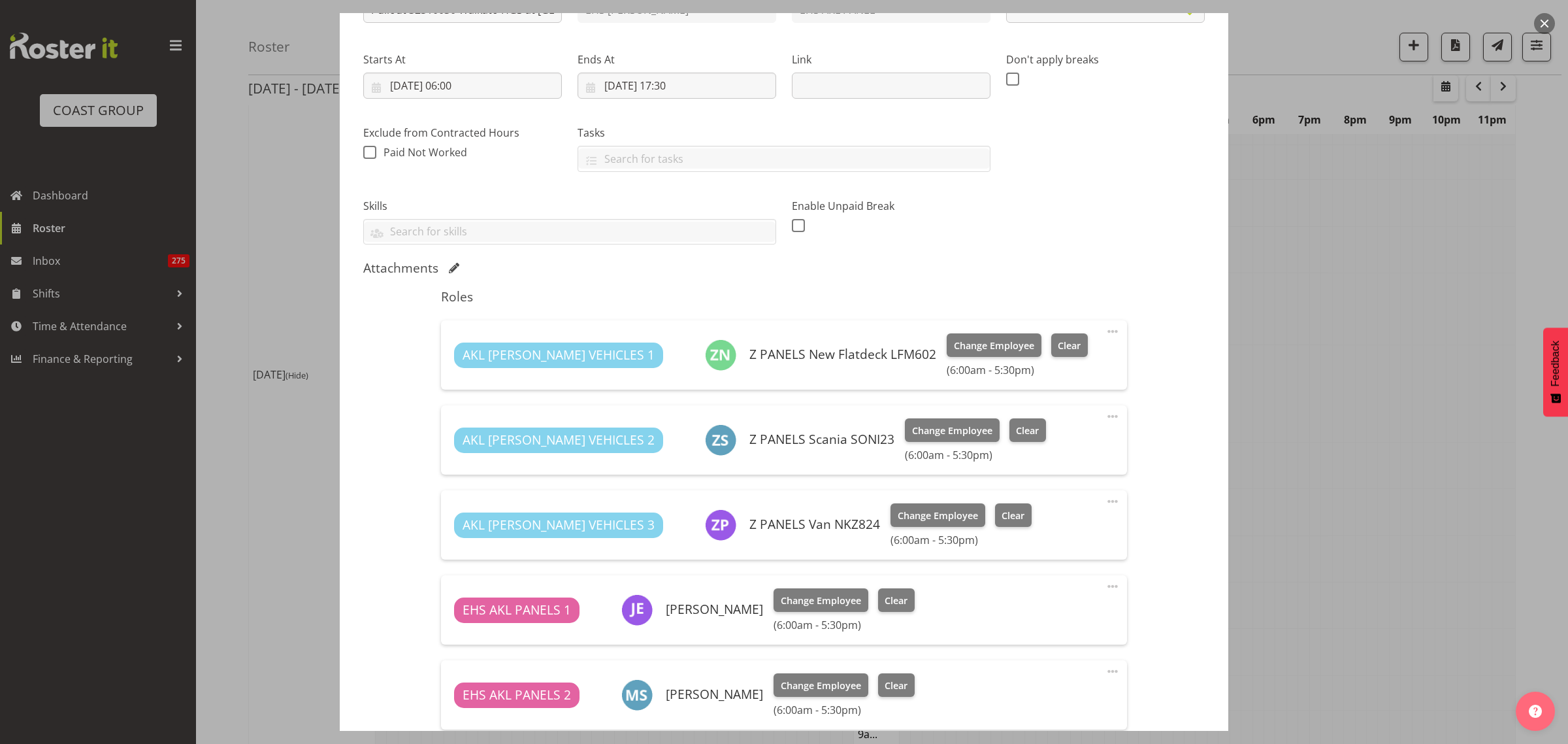
select select "9140"
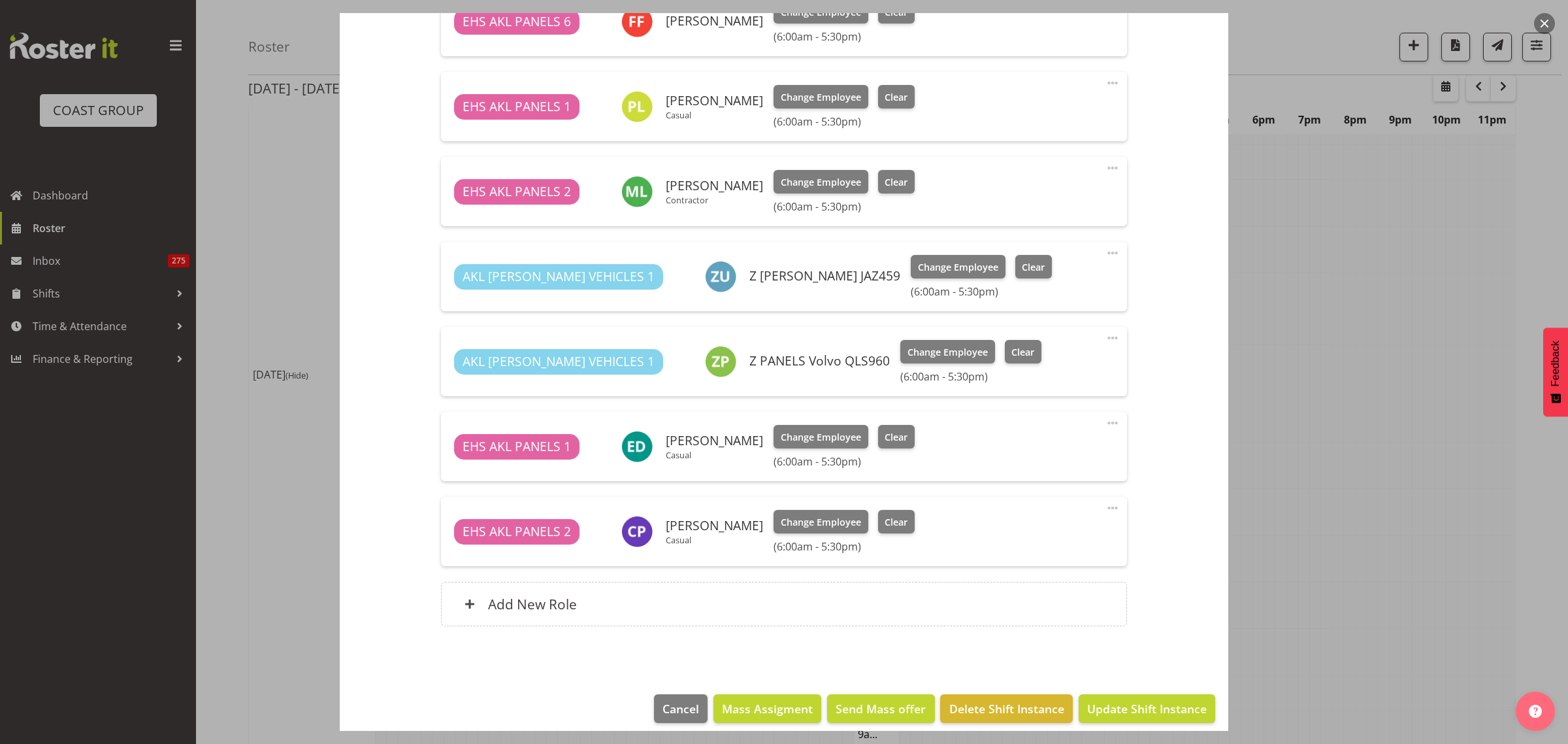
scroll to position [1203, 0]
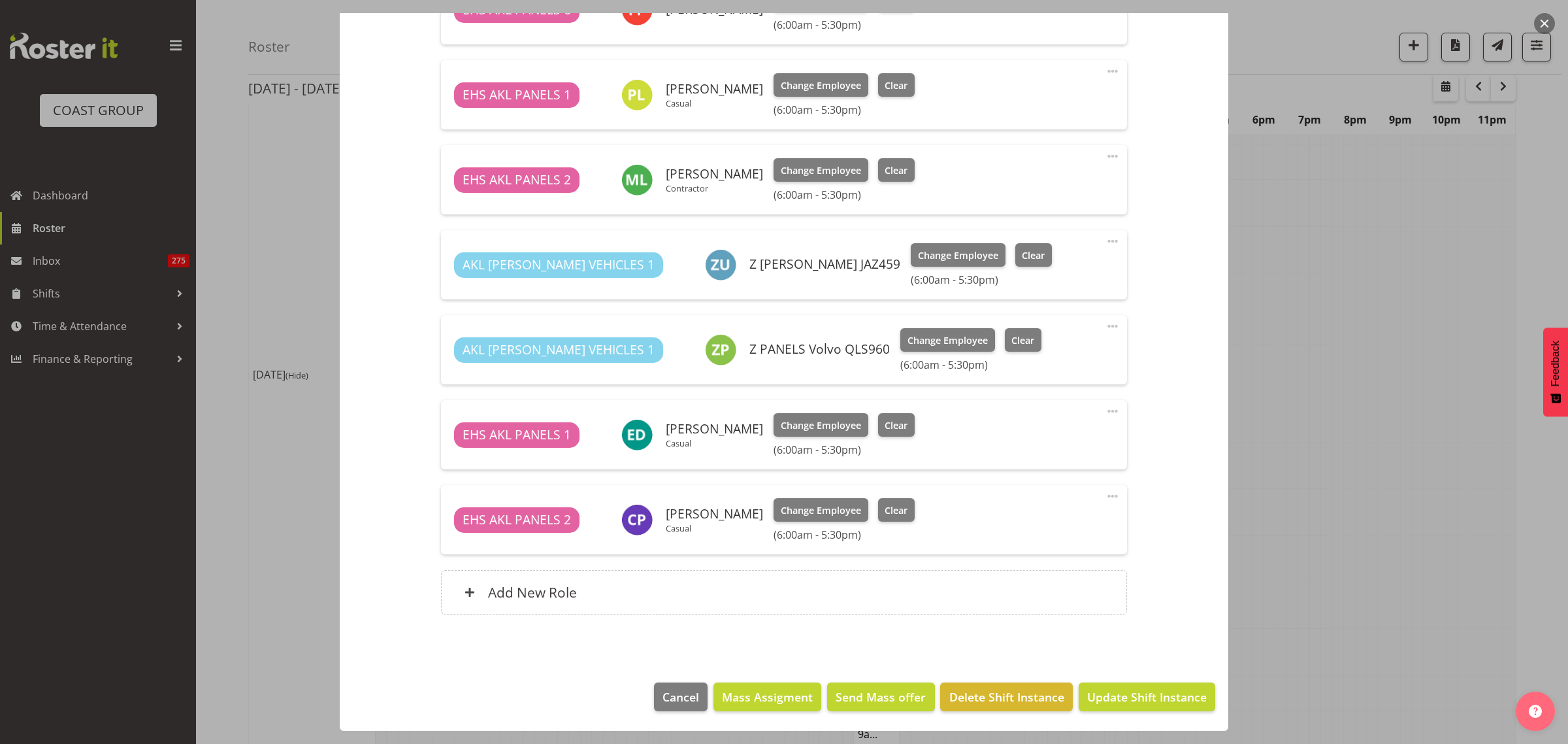
click at [1105, 494] on span at bounding box center [1113, 496] width 16 height 16
click at [1061, 571] on link "Delete" at bounding box center [1057, 571] width 125 height 24
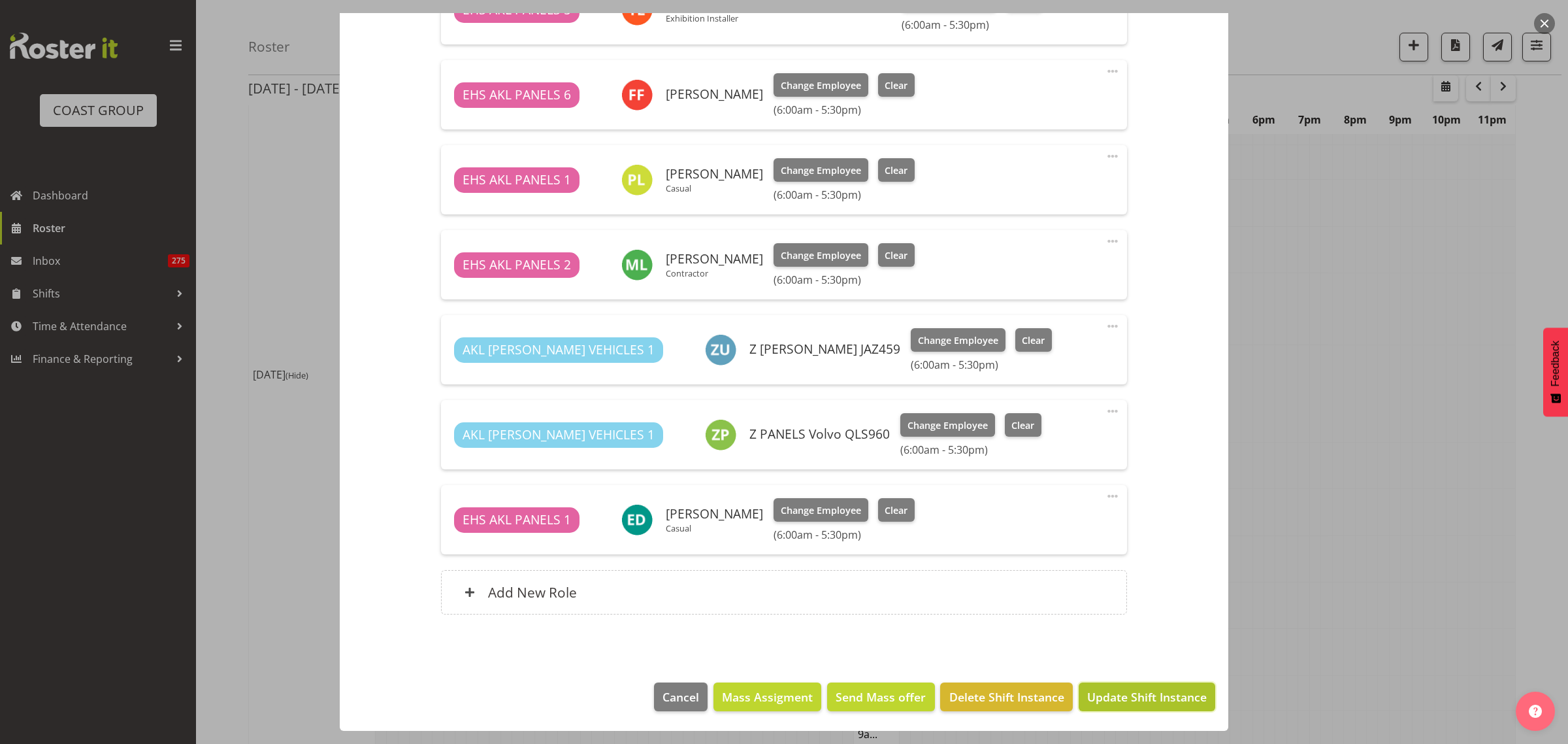
click at [1125, 698] on span "Update Shift Instance" at bounding box center [1146, 697] width 119 height 17
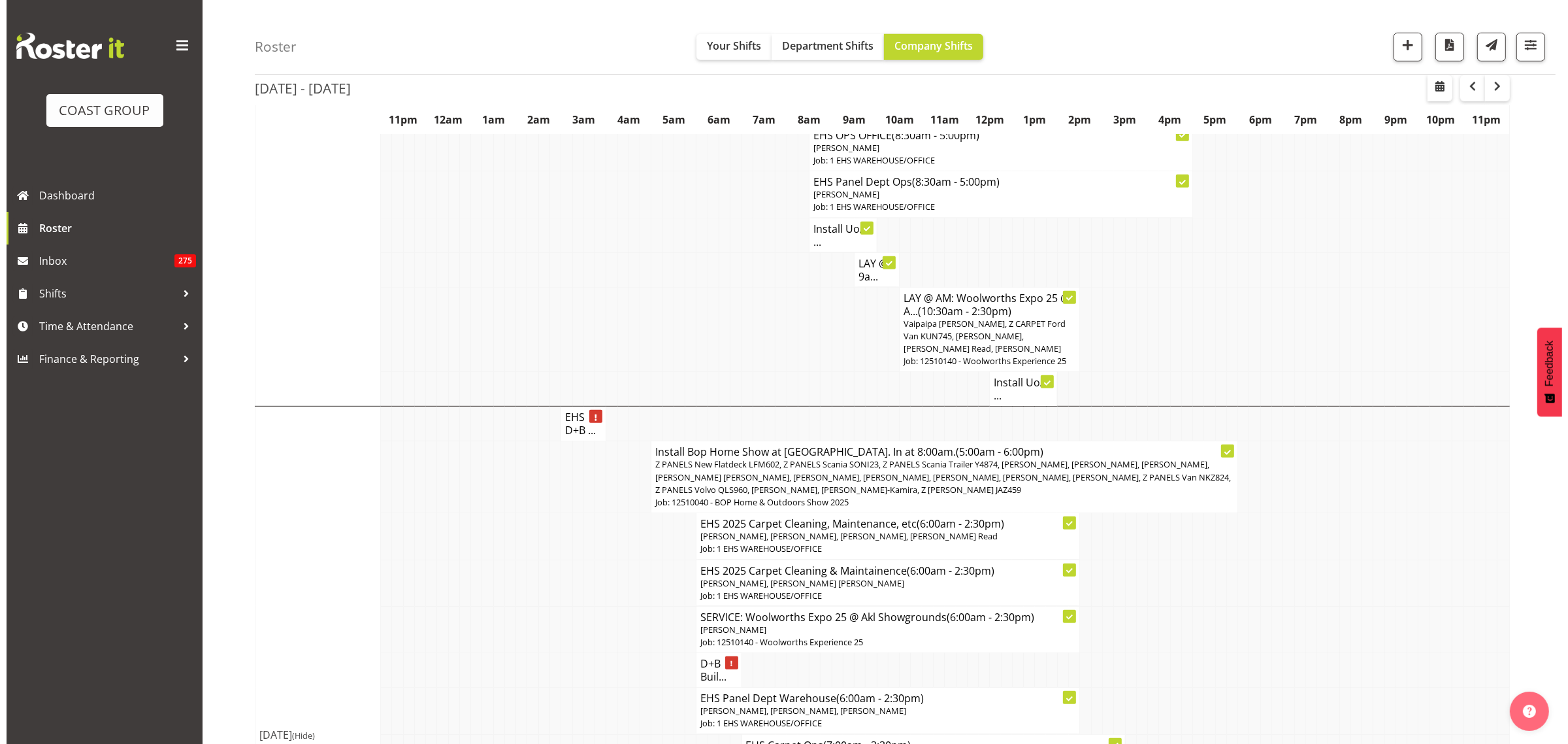
scroll to position [817, 0]
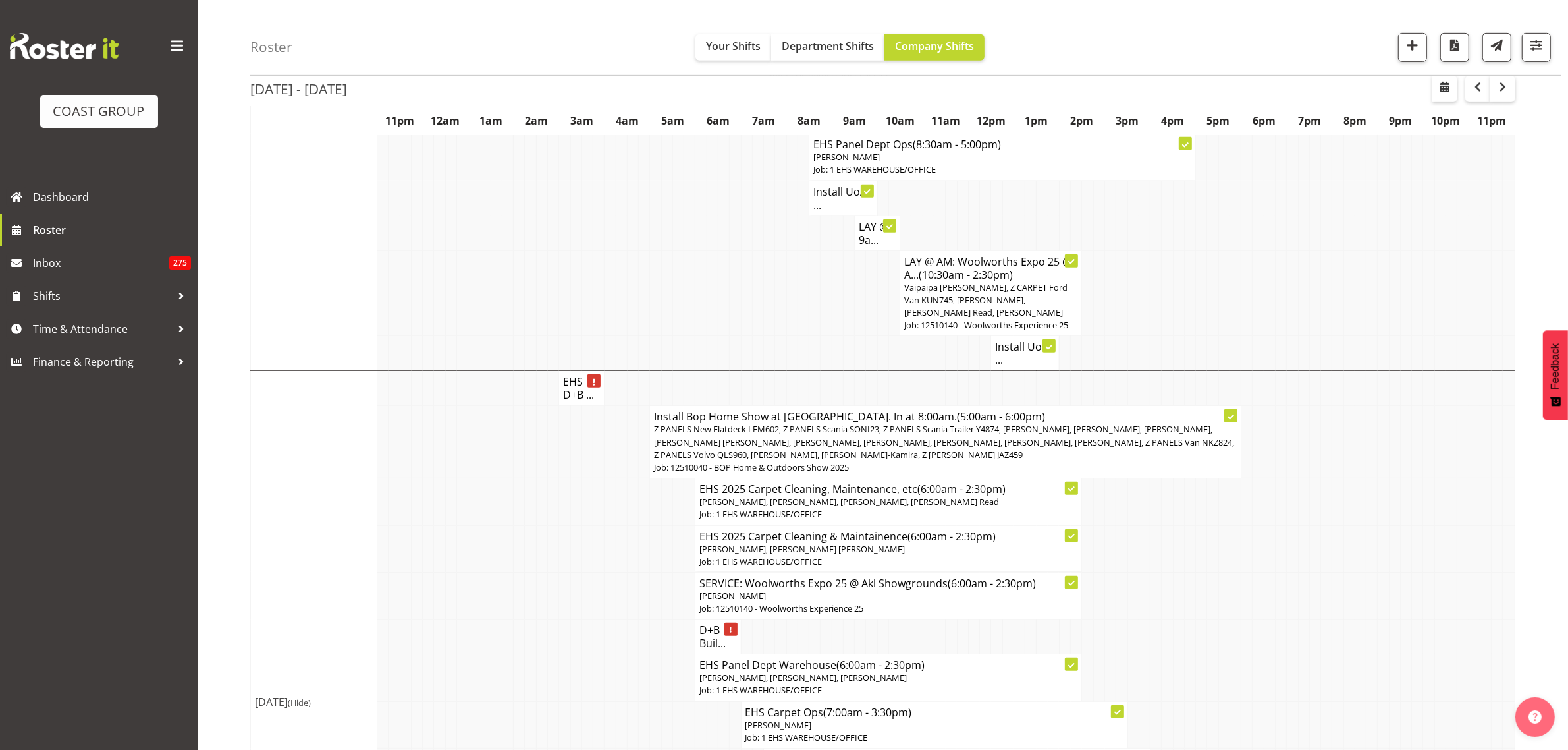
click at [883, 443] on span "Z PANELS New Flatdeck LFM602, Z PANELS Scania SONI23, Z PANELS Scania Trailer Y…" at bounding box center [944, 441] width 580 height 37
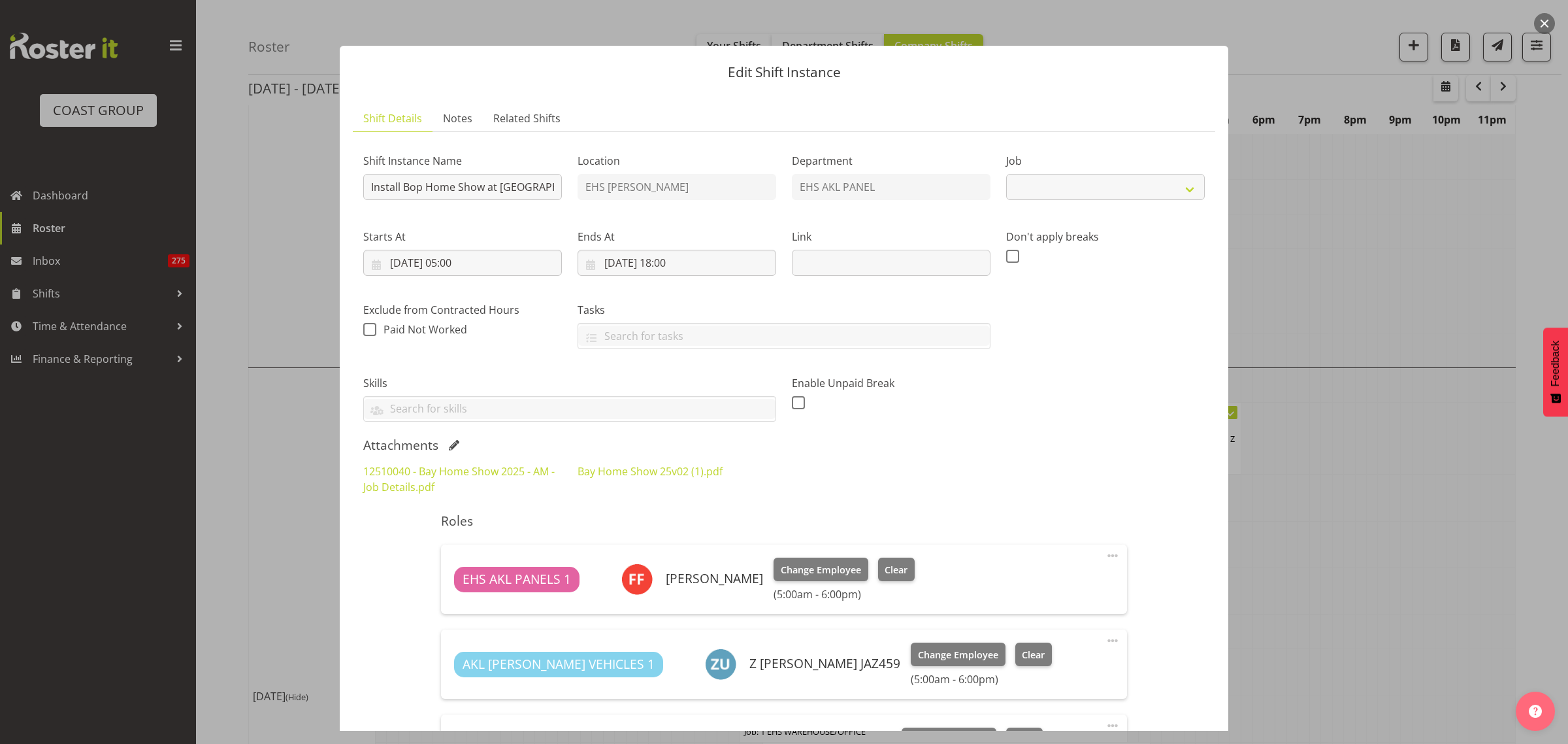
select select "9297"
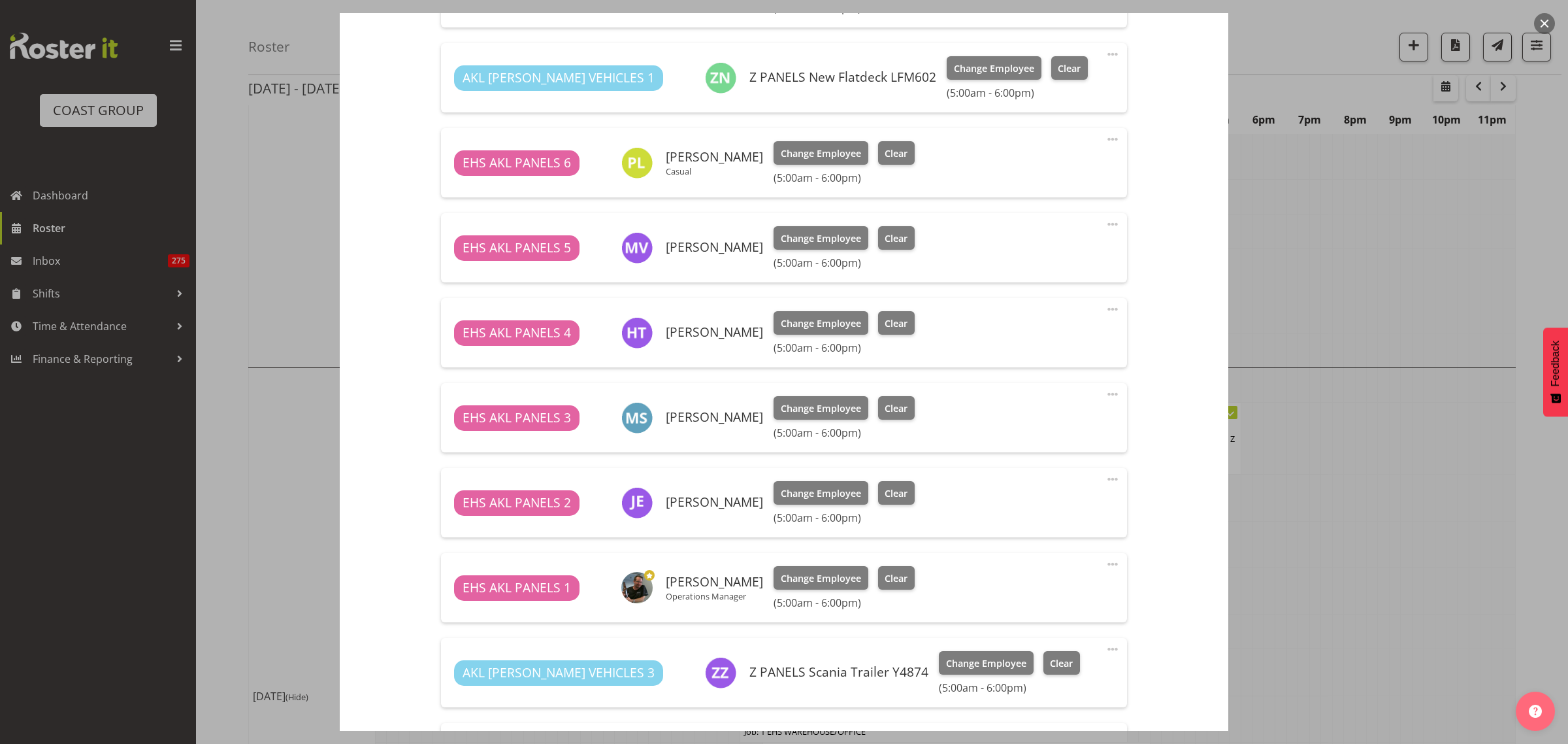
scroll to position [1389, 0]
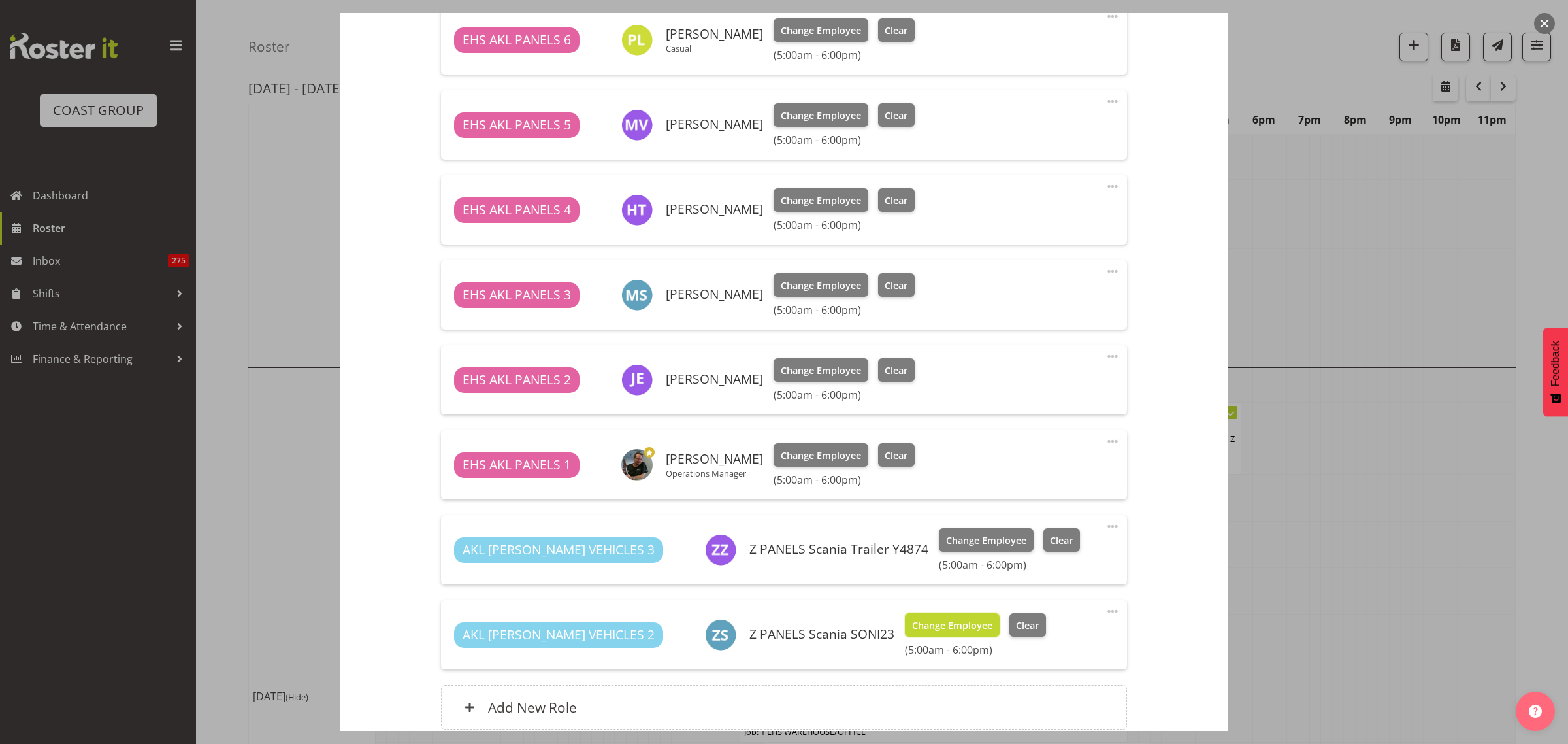
click at [912, 625] on span "Change Employee" at bounding box center [953, 625] width 81 height 14
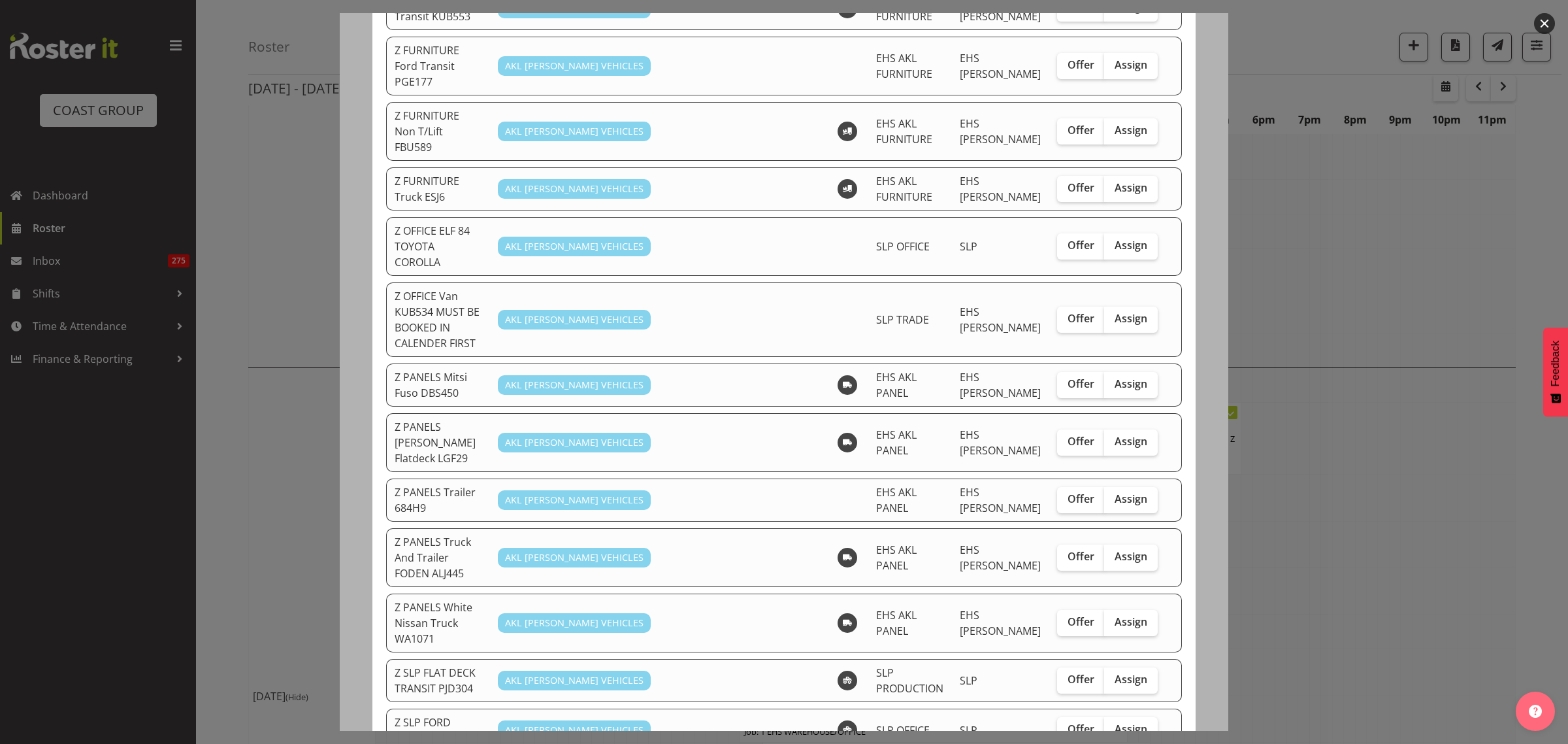
scroll to position [736, 0]
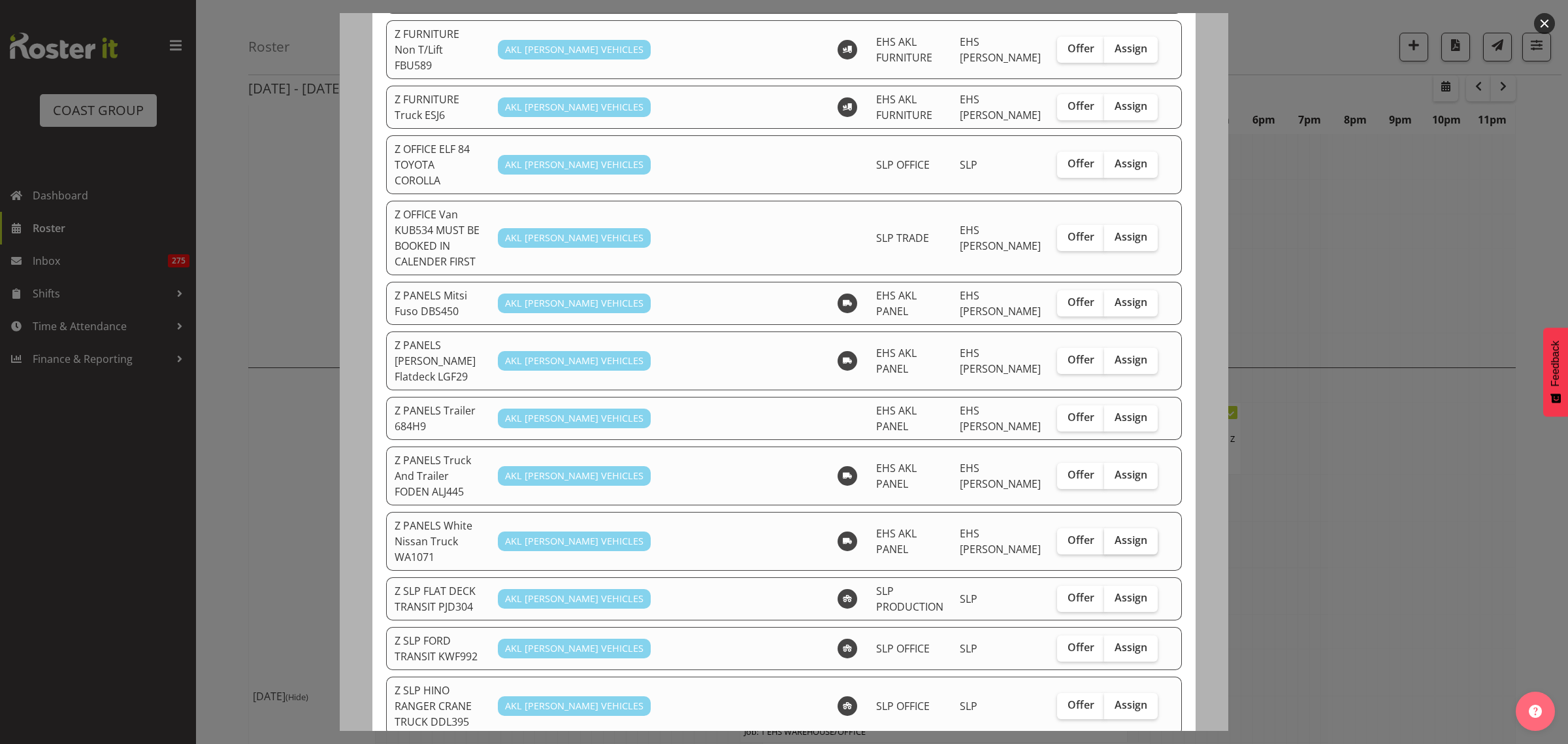
click at [1122, 533] on span "Assign" at bounding box center [1130, 540] width 33 height 13
click at [1113, 536] on input "Assign" at bounding box center [1108, 540] width 8 height 8
checkbox input "true"
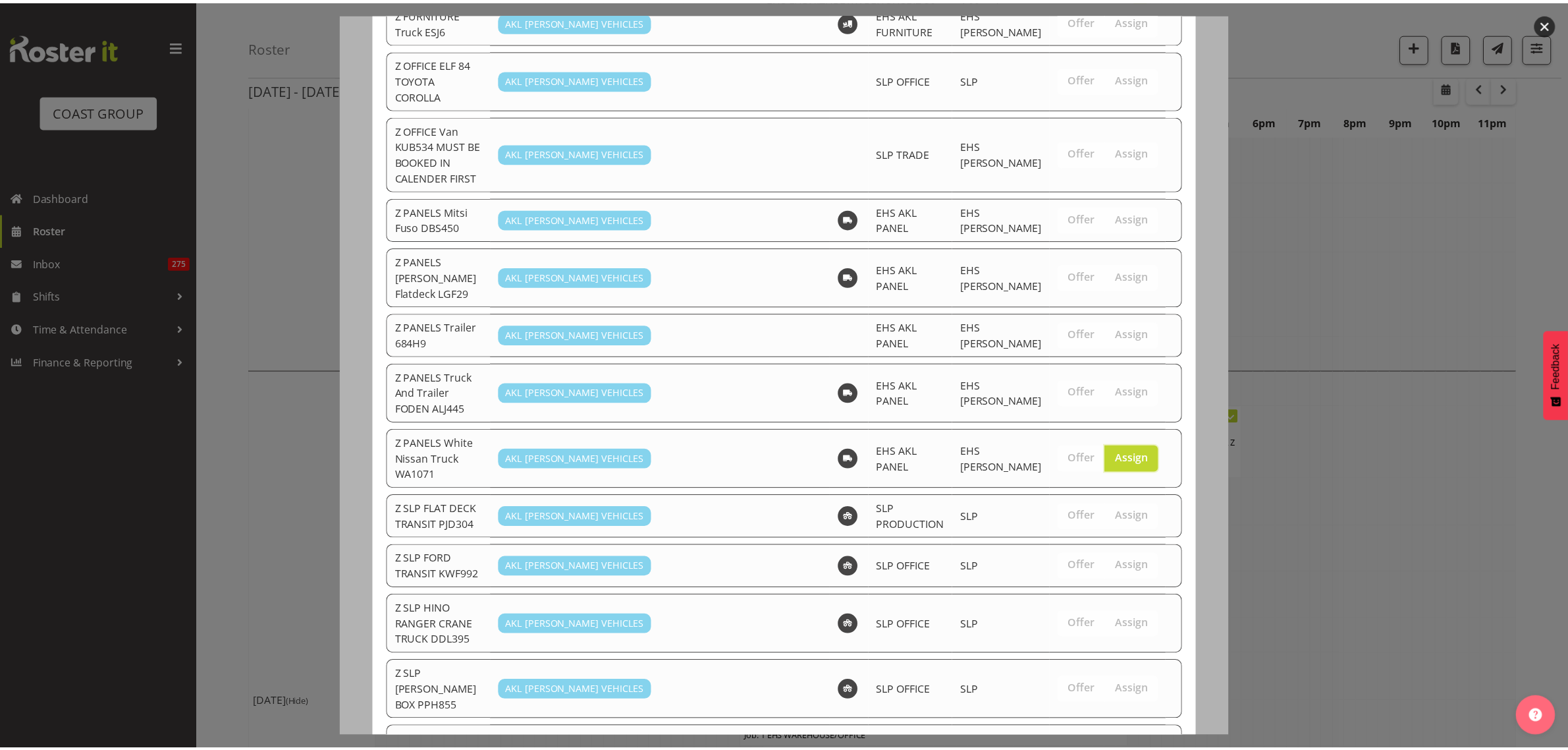
scroll to position [881, 0]
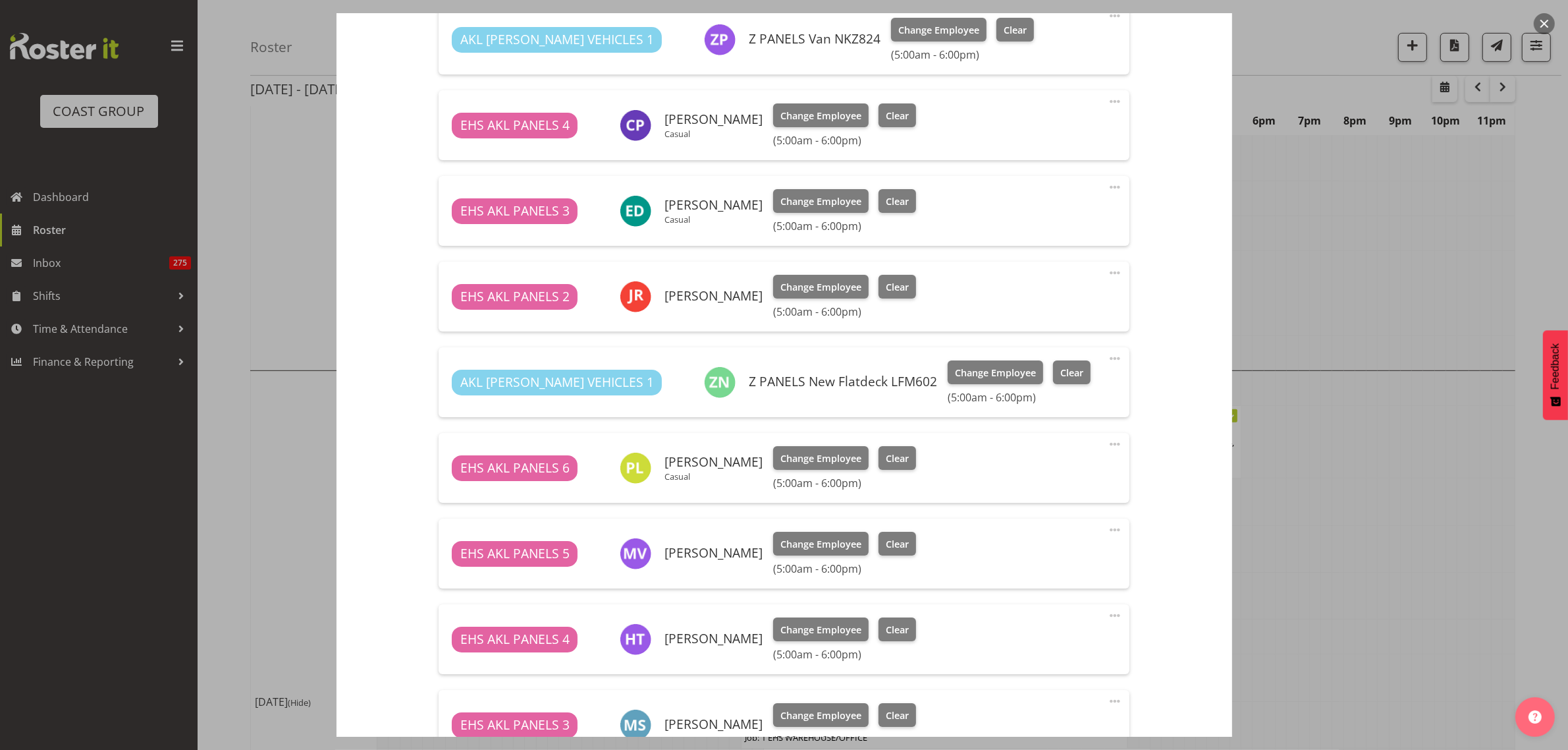
scroll to position [988, 0]
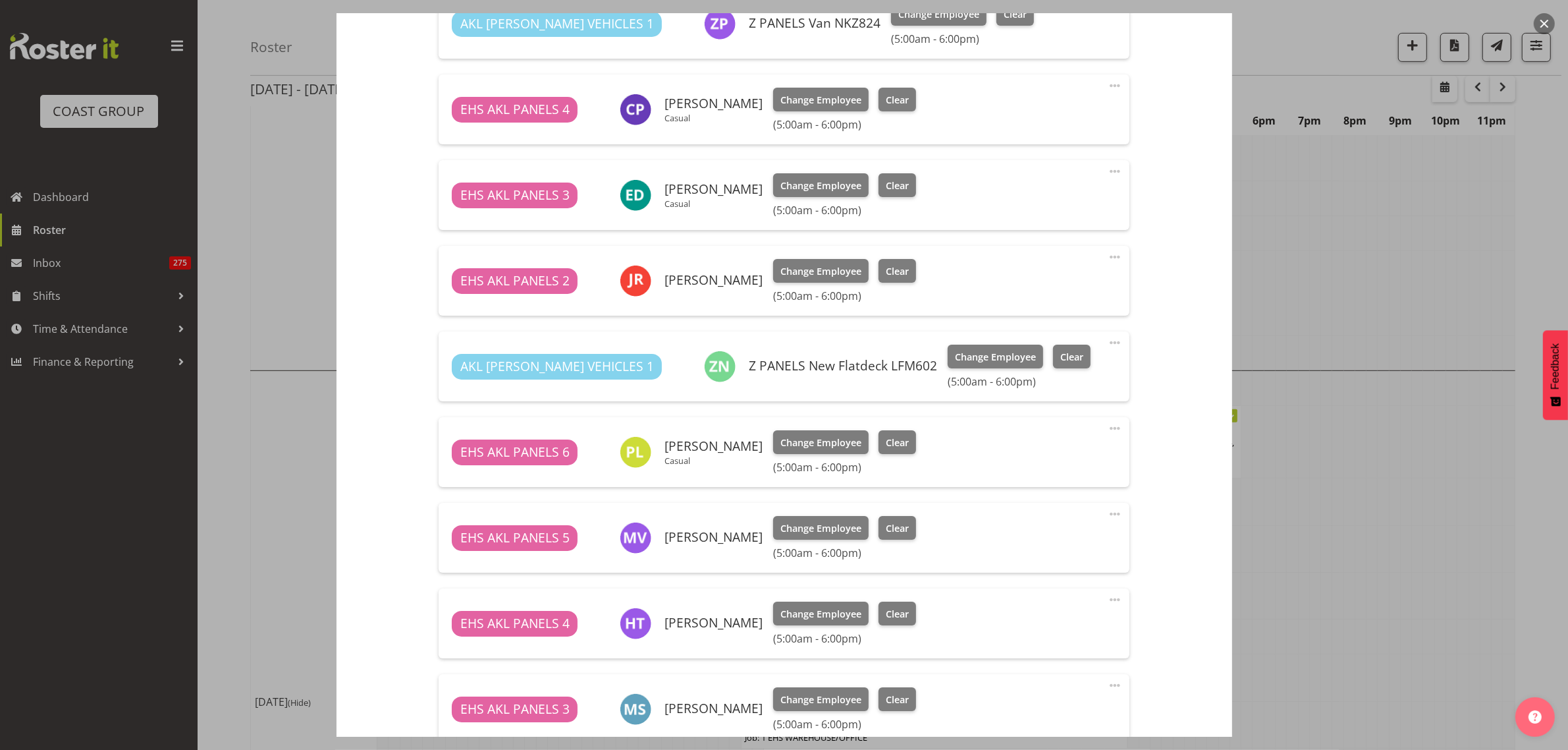
drag, startPoint x: 1132, startPoint y: 489, endPoint x: 1049, endPoint y: 472, distance: 84.7
click at [1046, 472] on div "EHS AKL PANELS 6 [PERSON_NAME] Casual Change Employee Clear (5:00am - 6:00pm)" at bounding box center [784, 452] width 665 height 44
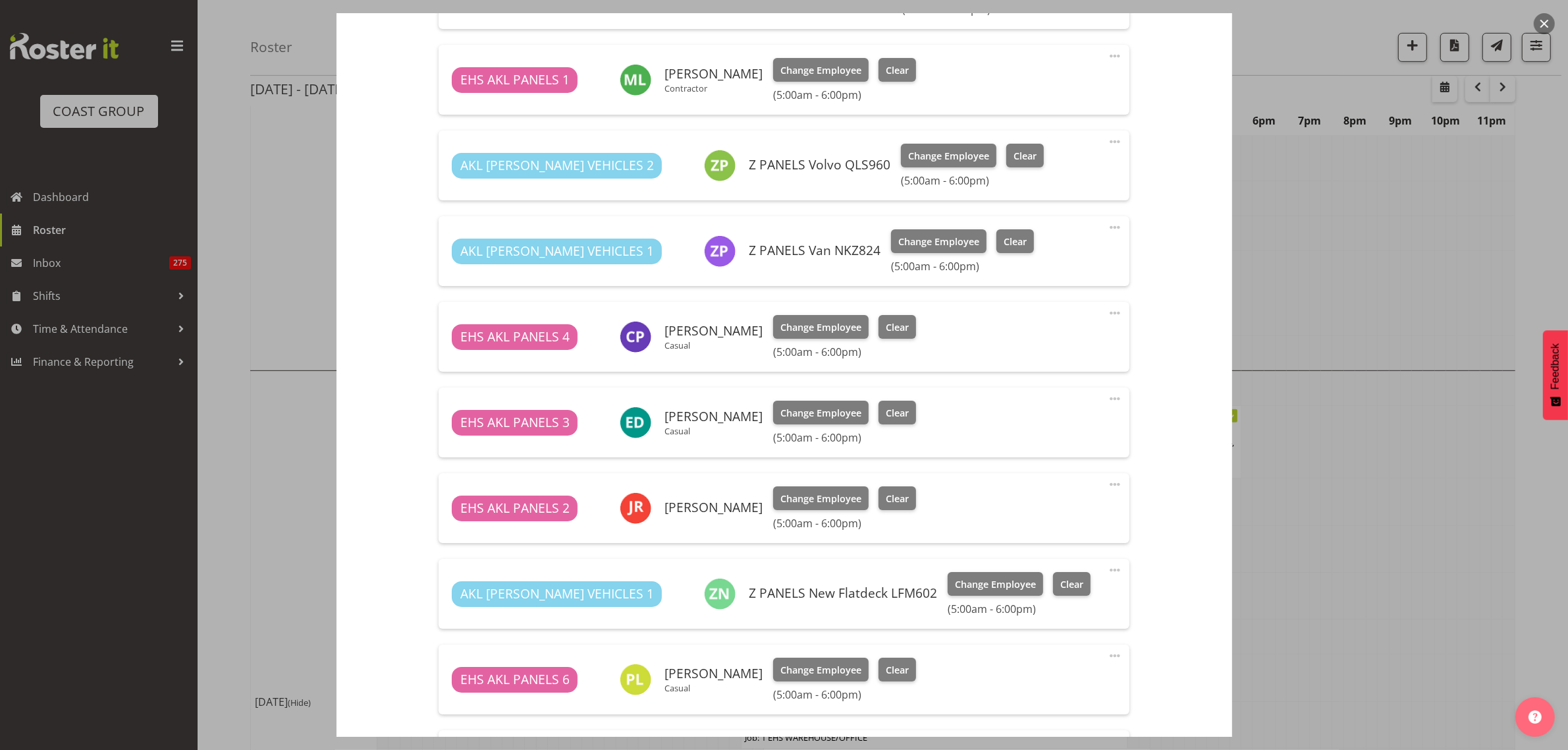
scroll to position [775, 0]
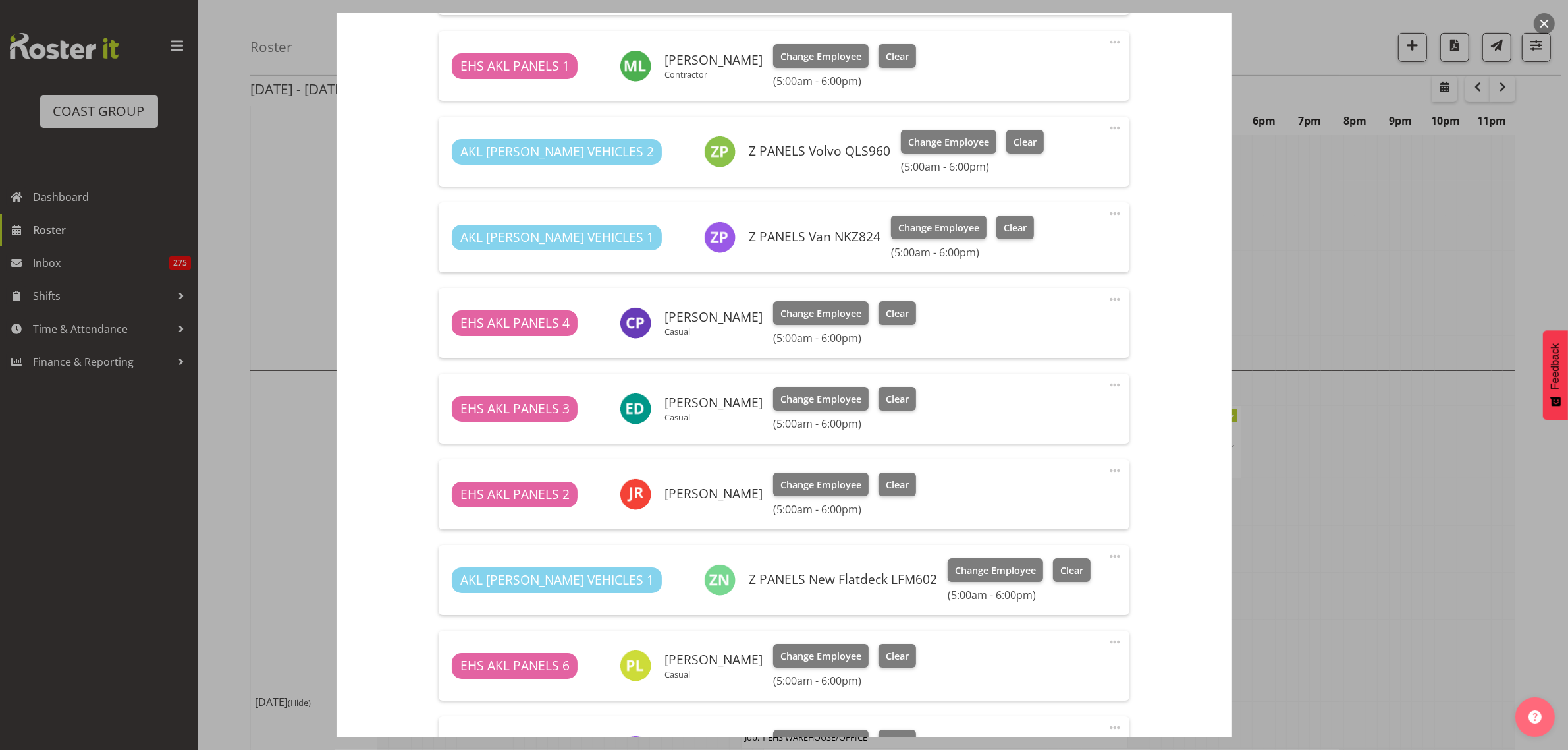
drag, startPoint x: 1058, startPoint y: 447, endPoint x: 1173, endPoint y: 522, distance: 137.3
click at [1173, 522] on div "Shift Instance Name Install Bop Home Show at [GEOGRAPHIC_DATA]. In at 8:00am. L…" at bounding box center [785, 373] width 848 height 2009
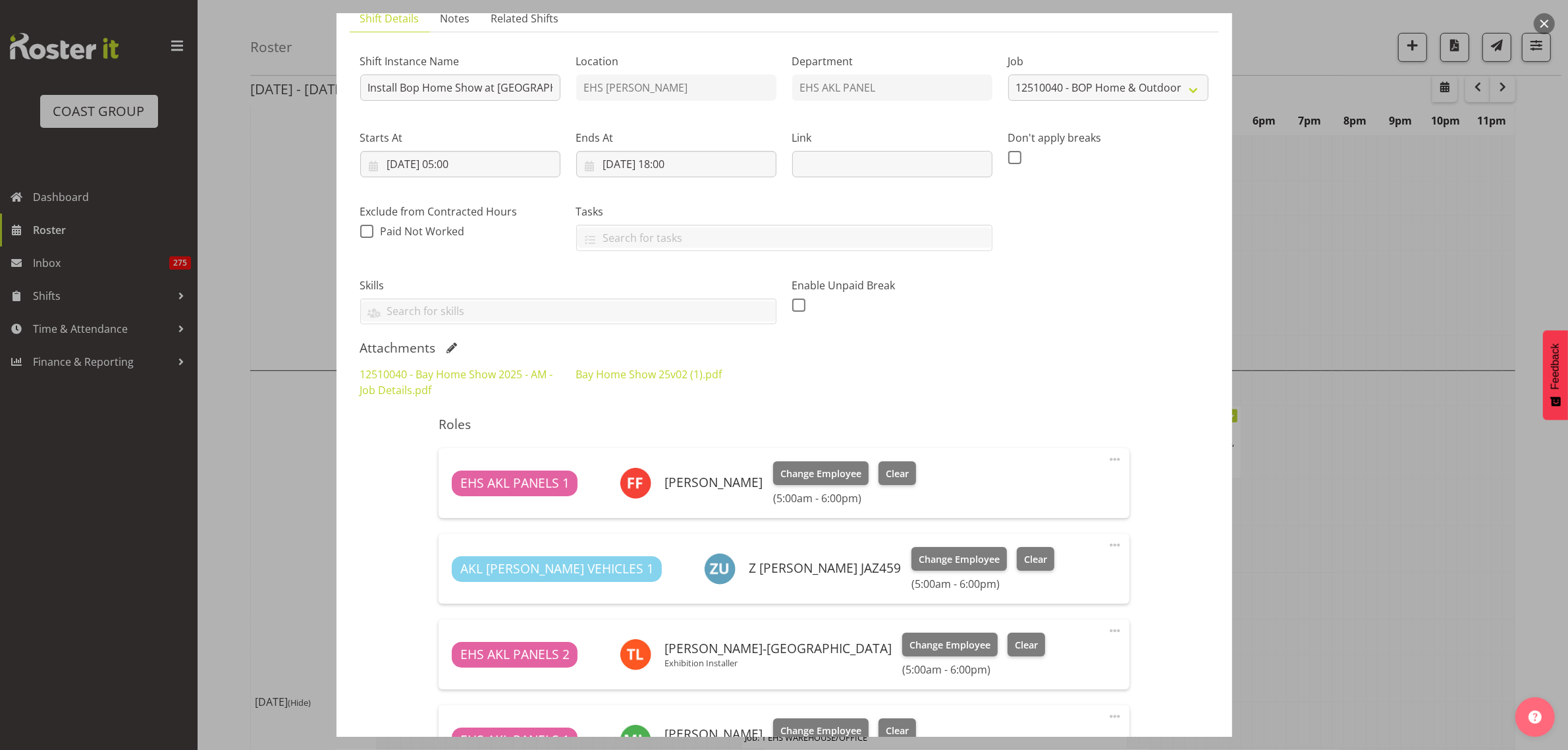
scroll to position [83, 0]
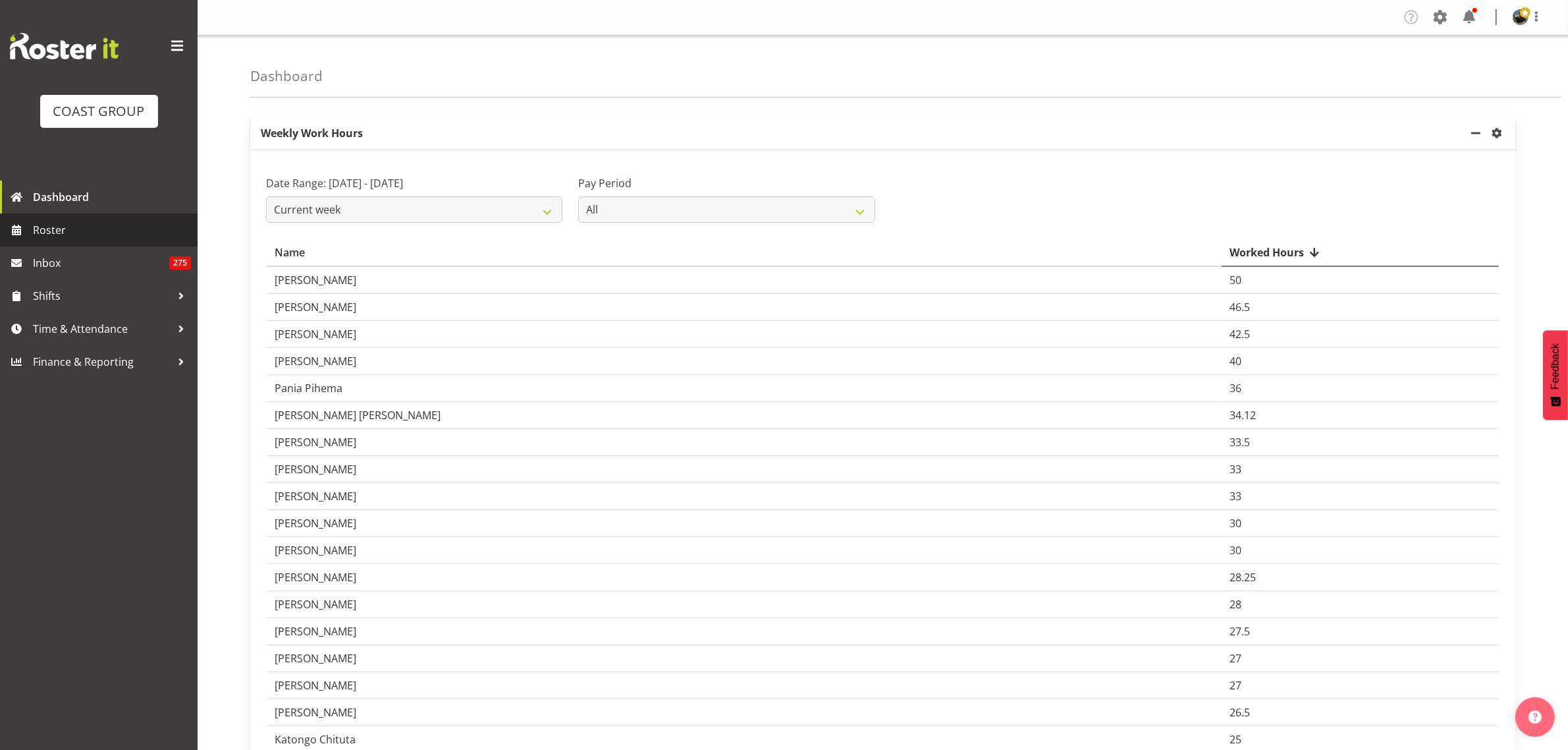
click at [56, 234] on span "Roster" at bounding box center [112, 230] width 158 height 20
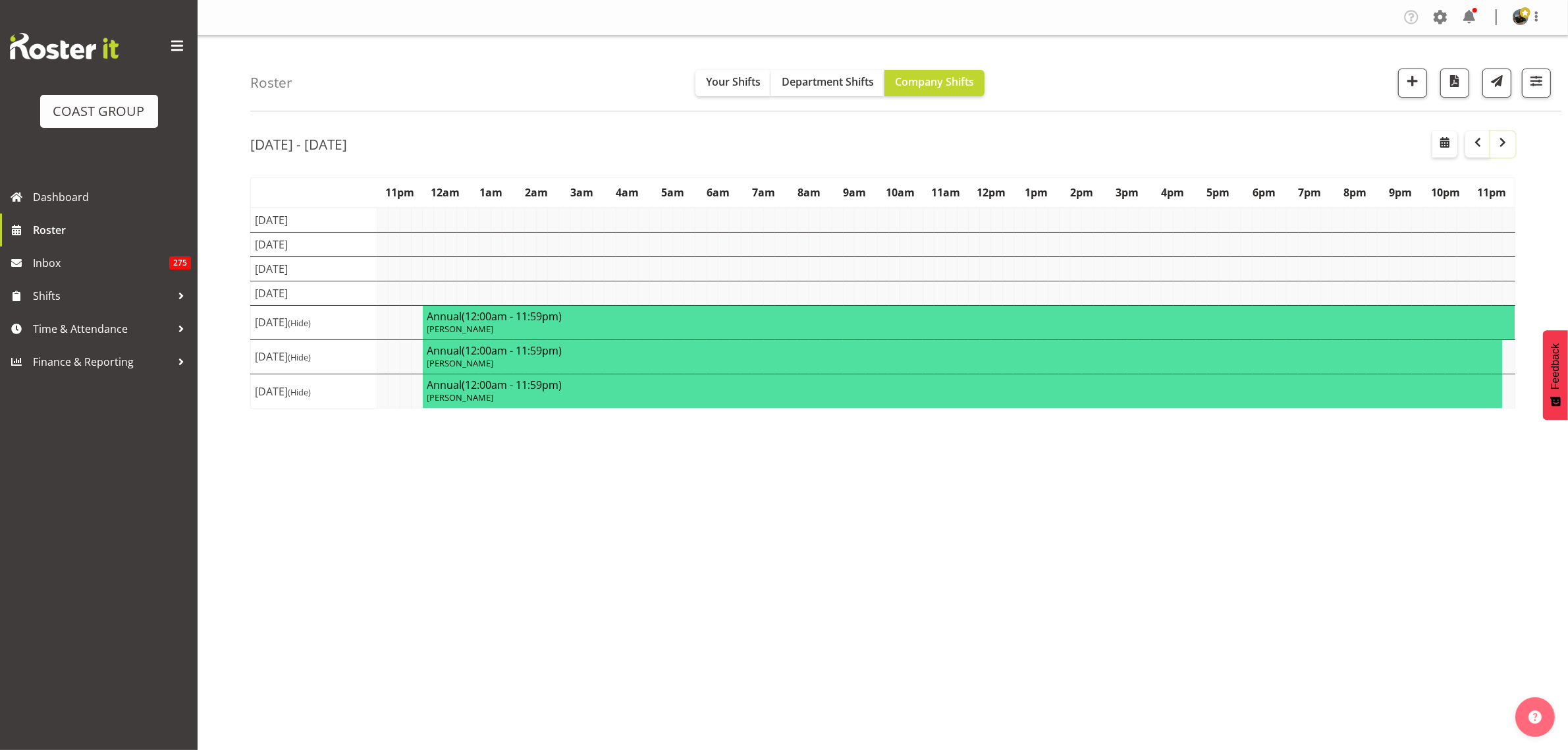
click at [1499, 143] on span "button" at bounding box center [1503, 142] width 16 height 16
